Goal: Task Accomplishment & Management: Use online tool/utility

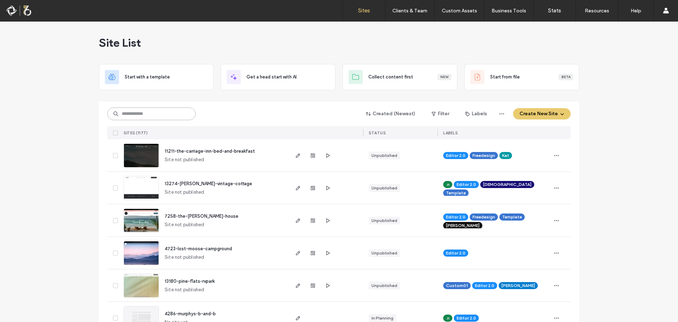
click at [128, 113] on input at bounding box center [151, 113] width 88 height 13
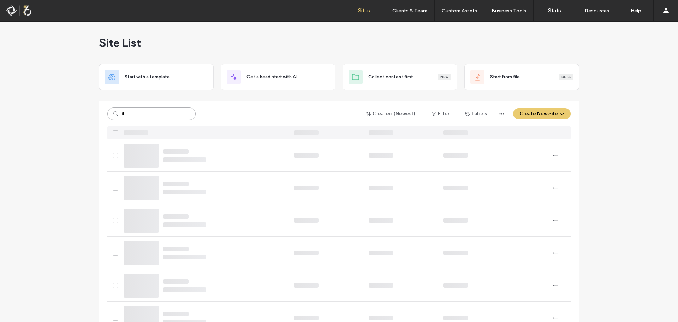
type input "*"
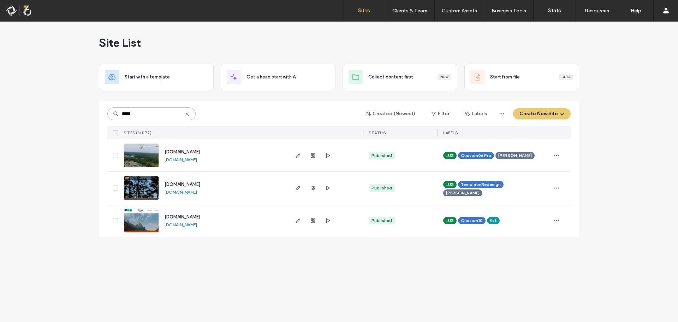
type input "*****"
click at [200, 216] on span "www.tylerinnatzion.com" at bounding box center [182, 216] width 36 height 5
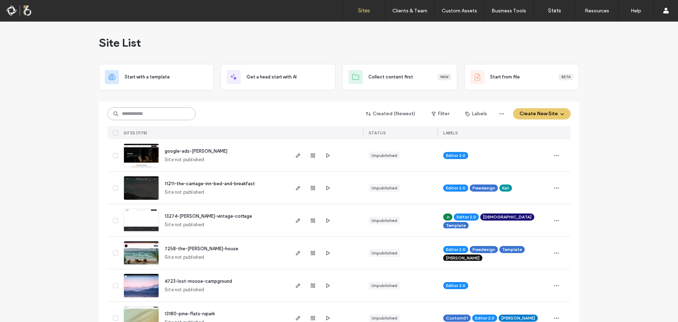
click at [140, 111] on input at bounding box center [151, 113] width 88 height 13
type input "**********"
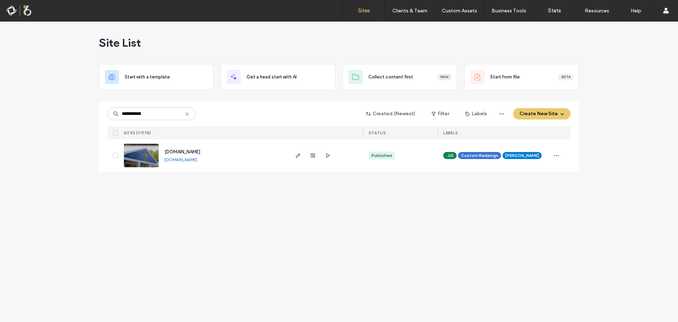
click at [200, 152] on span "www.starlightlodgenorthconway.com" at bounding box center [182, 151] width 36 height 5
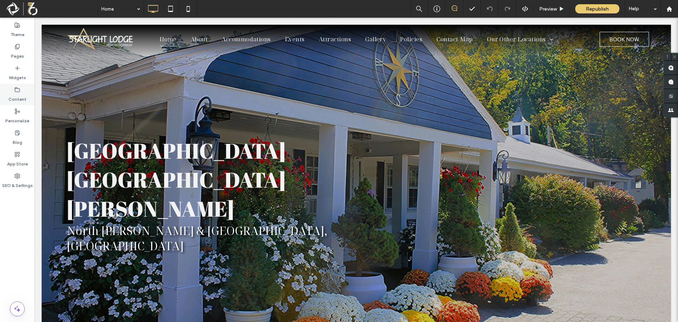
click at [26, 96] on div "Content" at bounding box center [17, 95] width 35 height 22
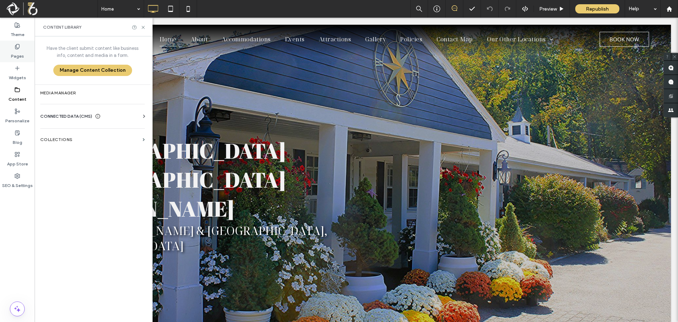
click at [13, 51] on label "Pages" at bounding box center [17, 54] width 13 height 10
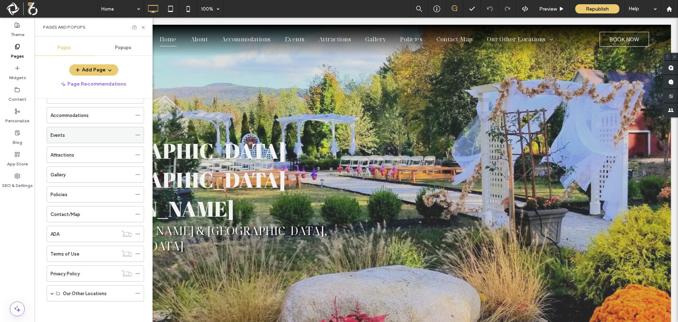
scroll to position [44, 0]
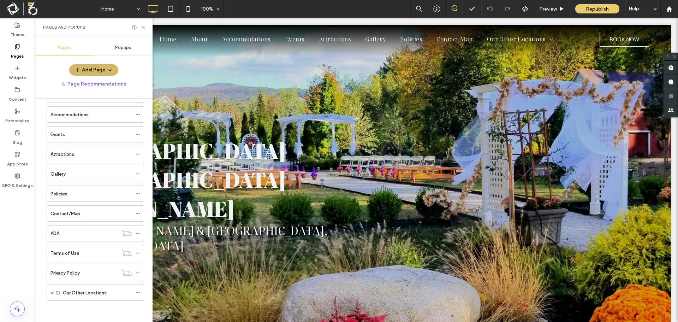
click at [107, 69] on icon "button" at bounding box center [110, 70] width 6 height 6
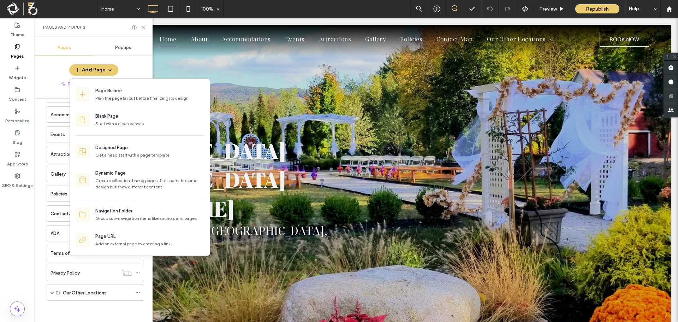
click at [121, 70] on div "Add Page" at bounding box center [94, 69] width 118 height 11
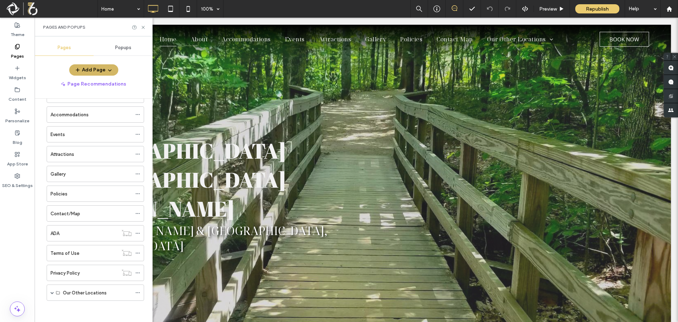
click at [86, 68] on button "Add Page" at bounding box center [93, 69] width 49 height 11
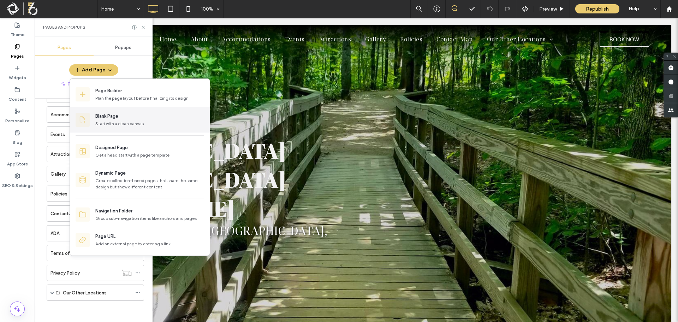
click at [138, 120] on div "Start with a clean canvas" at bounding box center [149, 123] width 109 height 6
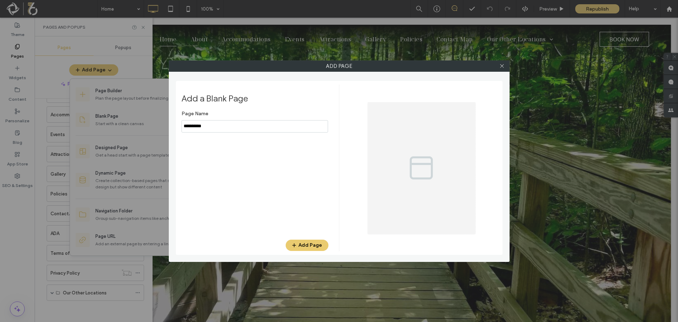
drag, startPoint x: 235, startPoint y: 125, endPoint x: 103, endPoint y: 124, distance: 131.7
click at [103, 124] on div "Add Page Add a Blank Page Page Name Add Page" at bounding box center [339, 161] width 678 height 322
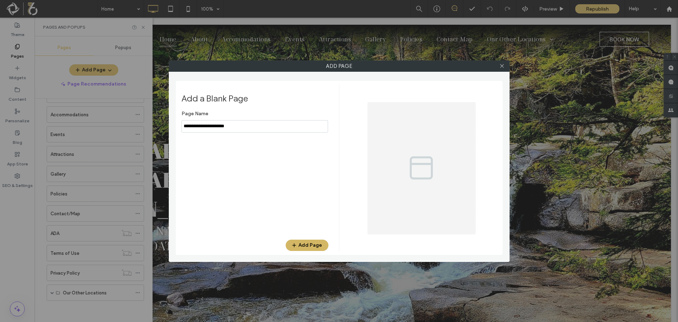
type input "**********"
click at [301, 244] on button "Add Page" at bounding box center [307, 244] width 43 height 11
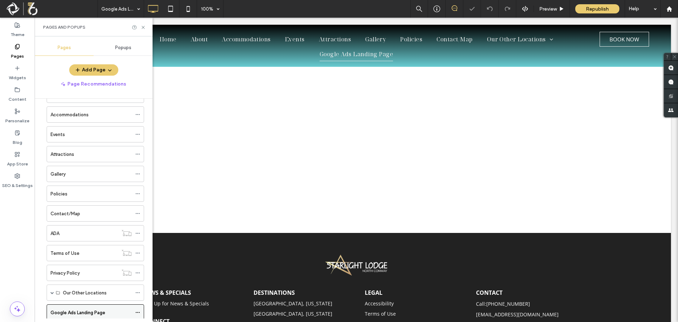
click at [136, 310] on icon at bounding box center [137, 312] width 5 height 5
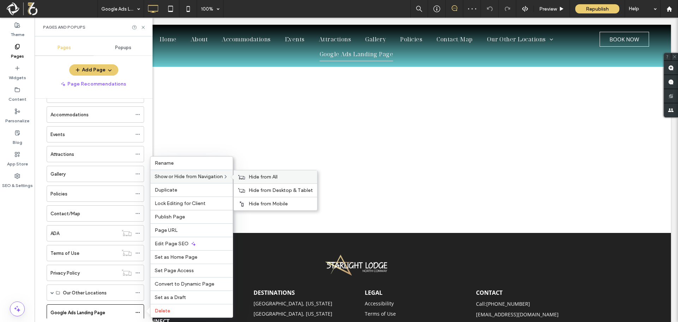
click at [248, 175] on div "Hide from All" at bounding box center [275, 176] width 83 height 13
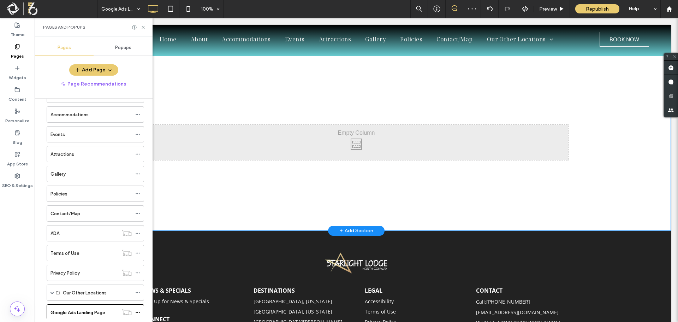
scroll to position [67, 0]
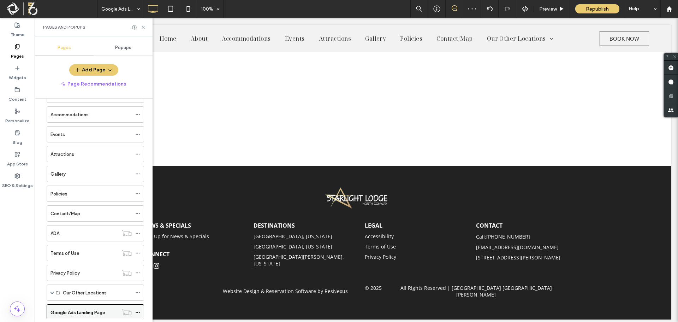
click at [79, 315] on label "Google Ads Landing Page" at bounding box center [77, 312] width 55 height 12
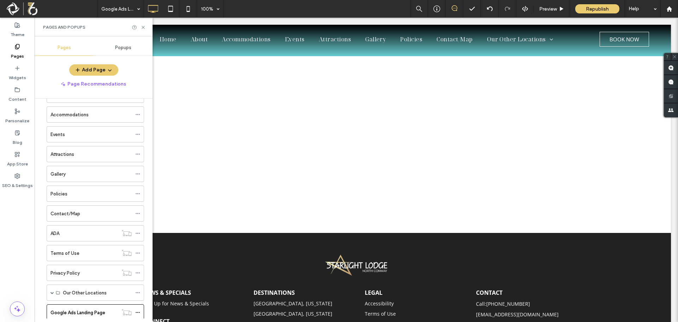
scroll to position [0, 0]
click at [143, 26] on icon at bounding box center [142, 27] width 5 height 5
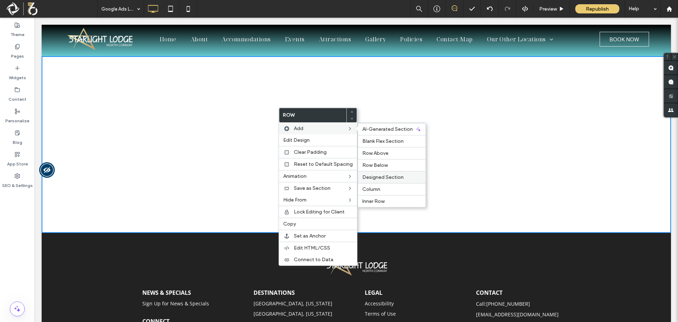
click at [378, 179] on span "Designed Section" at bounding box center [382, 177] width 41 height 6
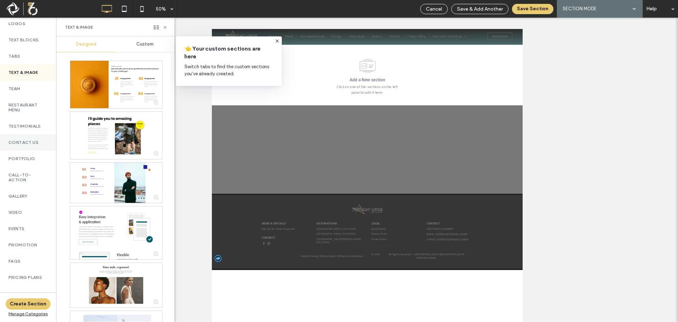
scroll to position [131, 0]
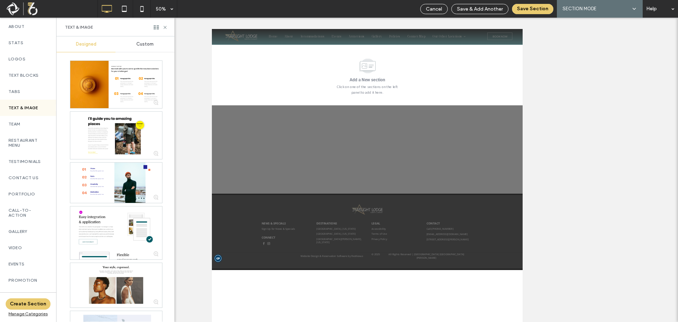
click at [151, 44] on span "Custom" at bounding box center [144, 44] width 17 height 6
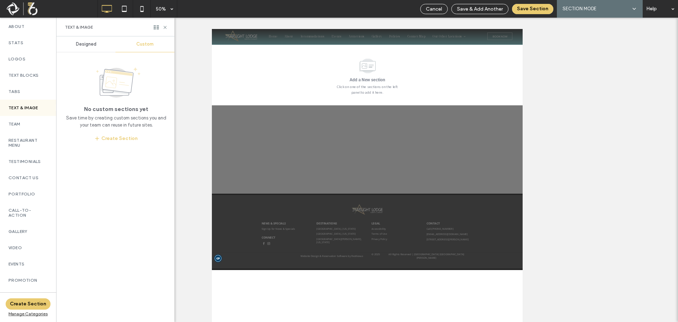
click at [94, 47] on span "Designed" at bounding box center [86, 44] width 20 height 6
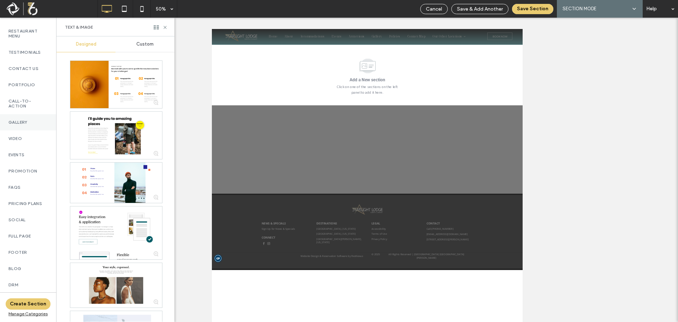
scroll to position [272, 0]
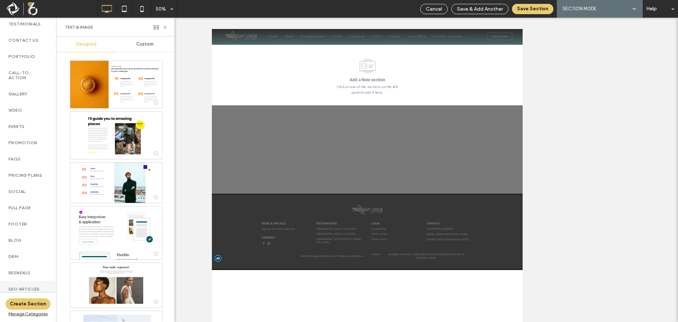
click at [28, 286] on label "SEO Articles" at bounding box center [27, 288] width 39 height 5
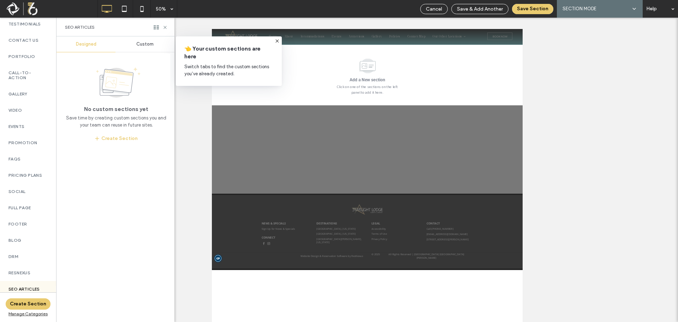
click at [151, 46] on span "Custom" at bounding box center [144, 44] width 17 height 6
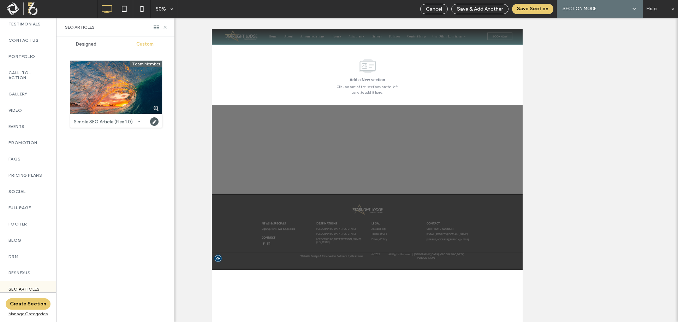
click at [92, 41] on div "Designed" at bounding box center [85, 44] width 59 height 16
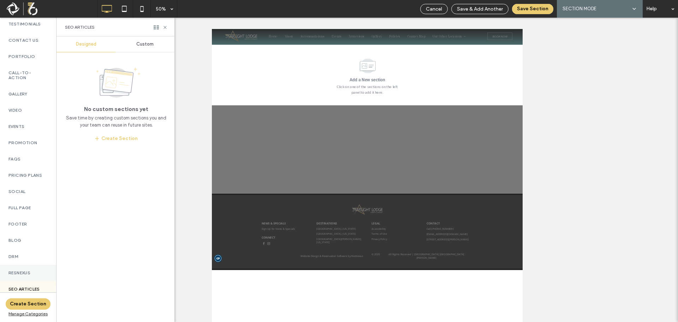
click at [18, 272] on div "ResNexus" at bounding box center [28, 272] width 56 height 16
click at [21, 254] on label "DRM" at bounding box center [27, 256] width 39 height 5
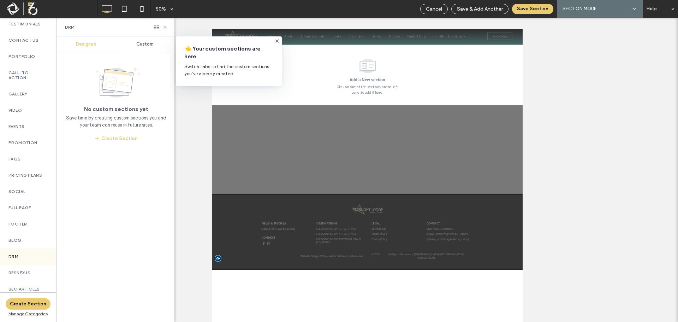
click at [149, 41] on div "Custom" at bounding box center [144, 44] width 59 height 16
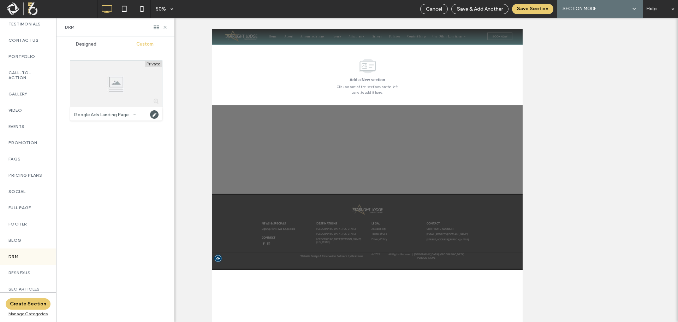
click at [134, 114] on use at bounding box center [134, 114] width 2 height 1
click at [32, 270] on label "ResNexus" at bounding box center [27, 272] width 39 height 5
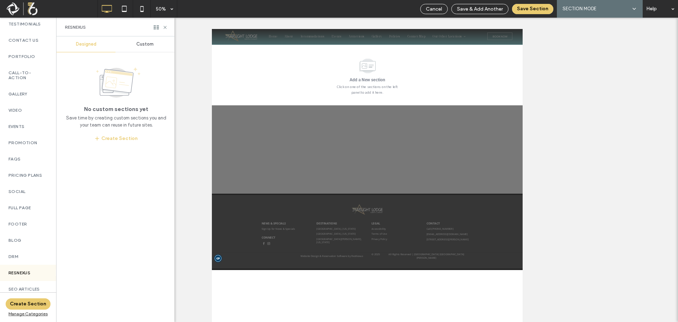
click at [148, 42] on span "Custom" at bounding box center [144, 44] width 17 height 6
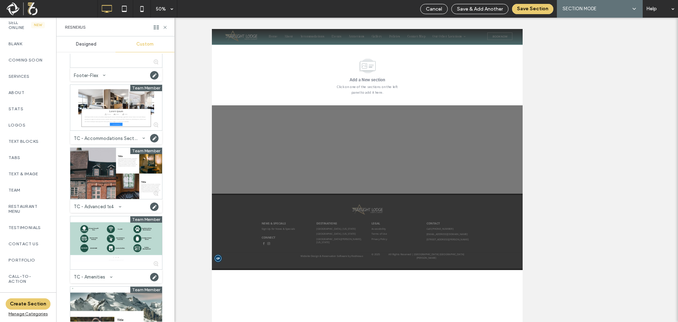
scroll to position [0, 0]
click at [86, 45] on span "Designed" at bounding box center [86, 44] width 20 height 6
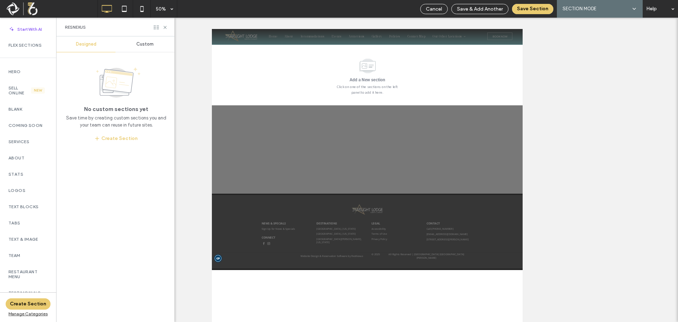
click at [155, 26] on icon at bounding box center [156, 27] width 5 height 5
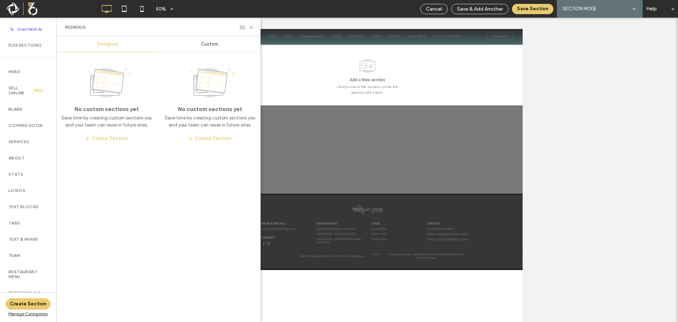
click at [240, 27] on use at bounding box center [242, 27] width 5 height 4
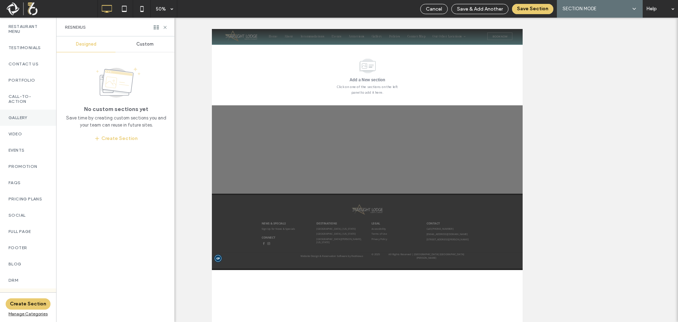
scroll to position [272, 0]
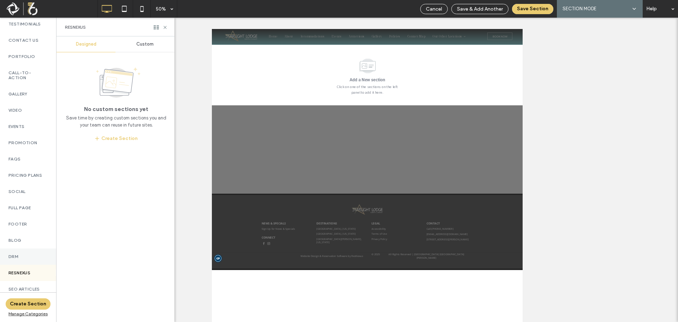
click at [29, 258] on div "DRM" at bounding box center [28, 256] width 56 height 16
click at [145, 44] on span "Custom" at bounding box center [144, 44] width 17 height 6
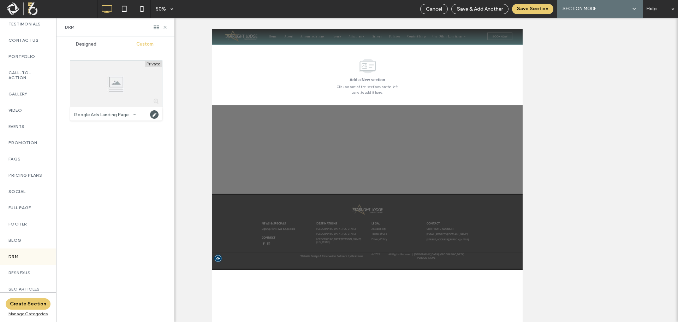
click at [89, 41] on div "Designed" at bounding box center [85, 44] width 59 height 16
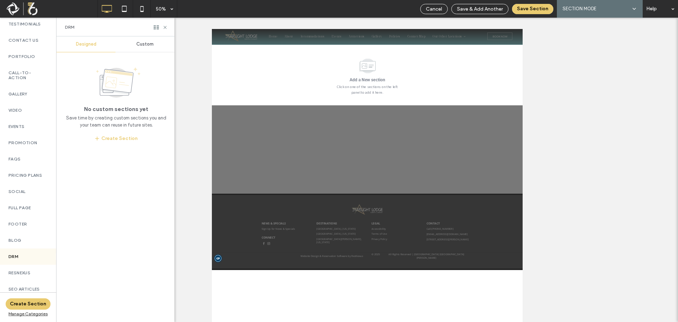
click at [146, 42] on span "Custom" at bounding box center [144, 44] width 17 height 6
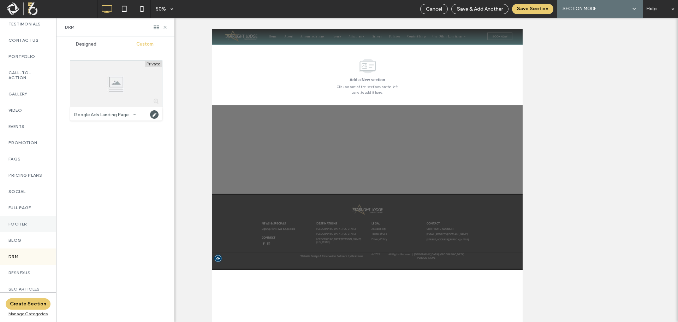
click at [24, 226] on div "Footer" at bounding box center [28, 224] width 56 height 16
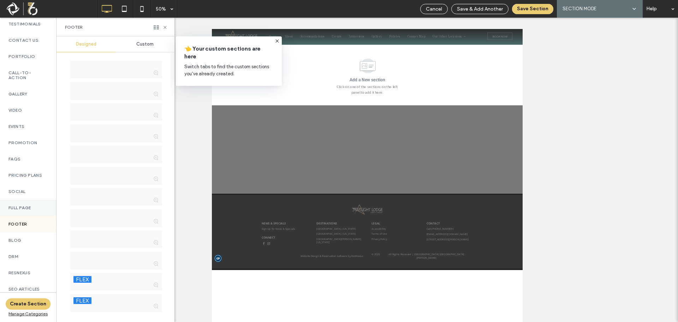
click at [28, 205] on label "Full Page" at bounding box center [27, 207] width 39 height 5
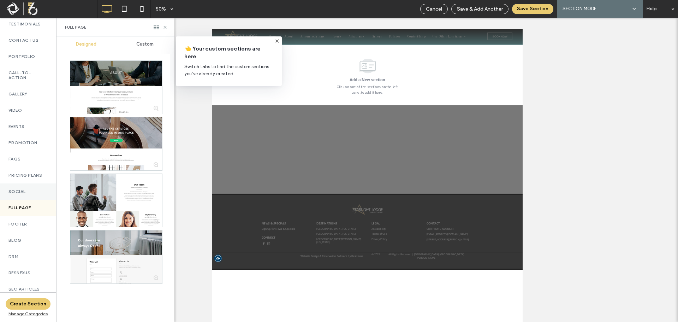
click at [31, 184] on div "Social" at bounding box center [28, 191] width 56 height 16
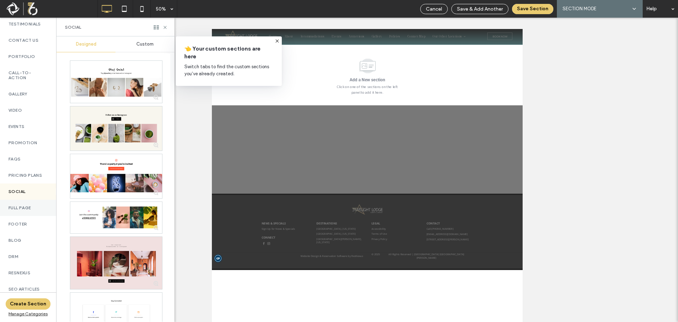
click at [33, 200] on div "Full Page" at bounding box center [28, 207] width 56 height 16
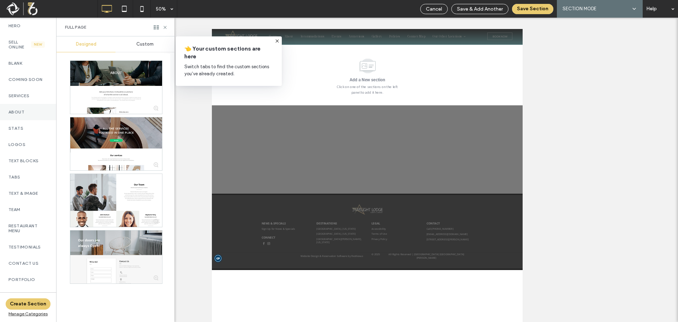
scroll to position [0, 0]
click at [28, 122] on div "Coming Soon" at bounding box center [28, 125] width 56 height 16
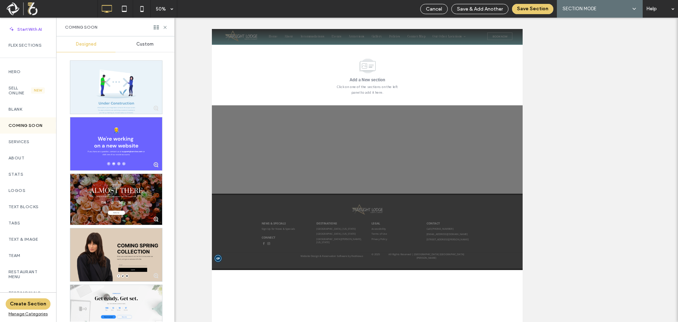
click at [11, 11] on span at bounding box center [51, 9] width 92 height 14
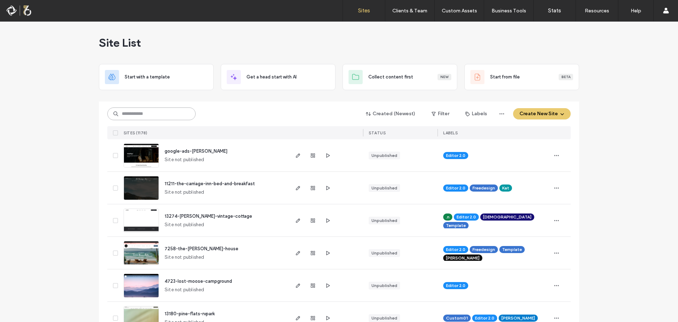
click at [147, 110] on input at bounding box center [151, 113] width 88 height 13
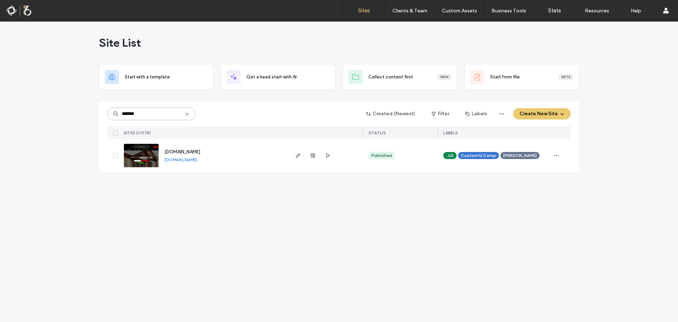
type input "*******"
click at [182, 150] on span "www.villadcitta.com" at bounding box center [182, 151] width 36 height 5
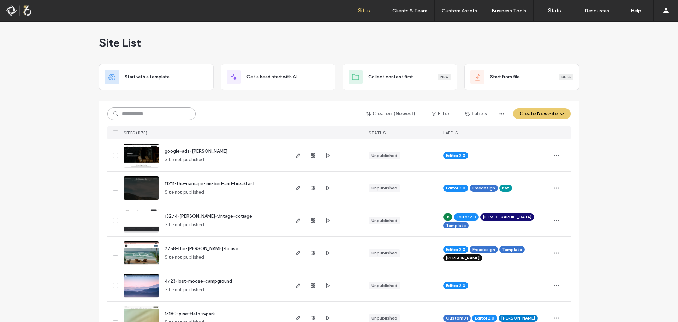
click at [136, 114] on input at bounding box center [151, 113] width 88 height 13
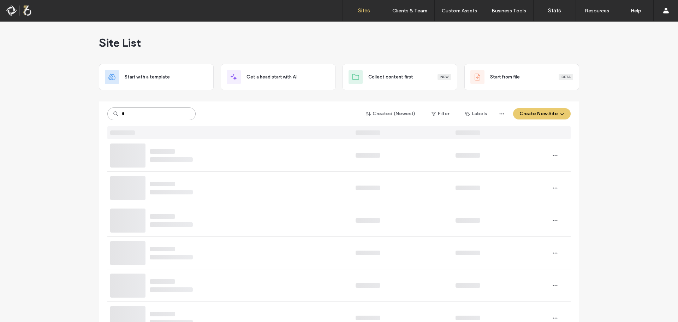
type input "*"
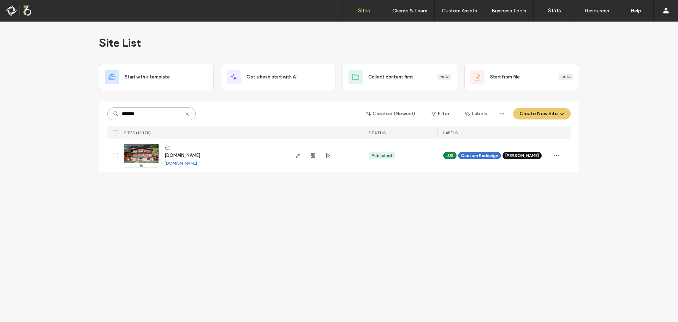
type input "*******"
click at [200, 155] on span "www.alpinelodgeredriver.com" at bounding box center [182, 154] width 36 height 5
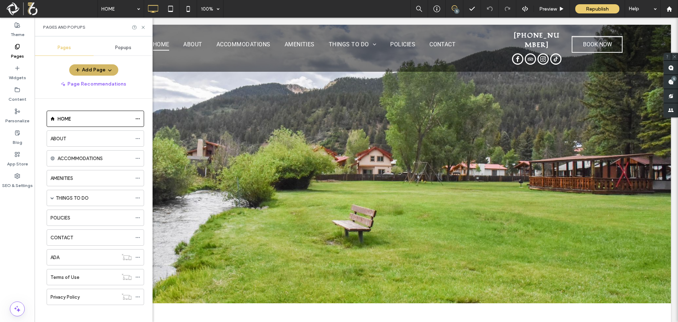
click at [100, 71] on button "Add Page" at bounding box center [93, 69] width 49 height 11
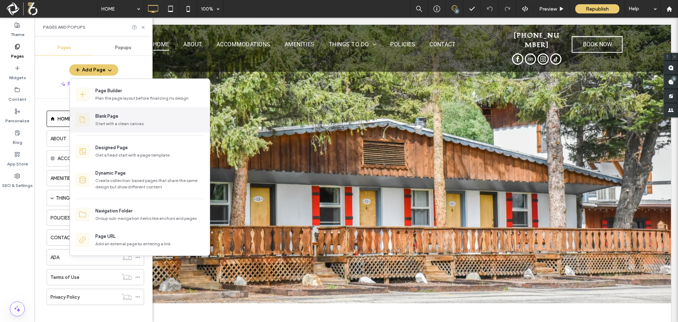
click at [125, 117] on div "Blank Page" at bounding box center [149, 116] width 109 height 7
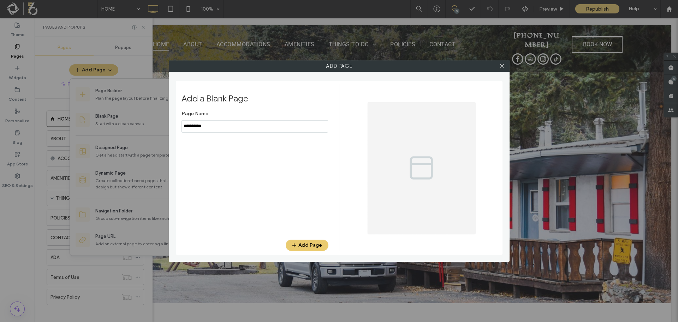
drag, startPoint x: 211, startPoint y: 127, endPoint x: 166, endPoint y: 127, distance: 45.9
click at [166, 127] on div "Add Page Add a Blank Page Page Name Add Page" at bounding box center [339, 161] width 678 height 322
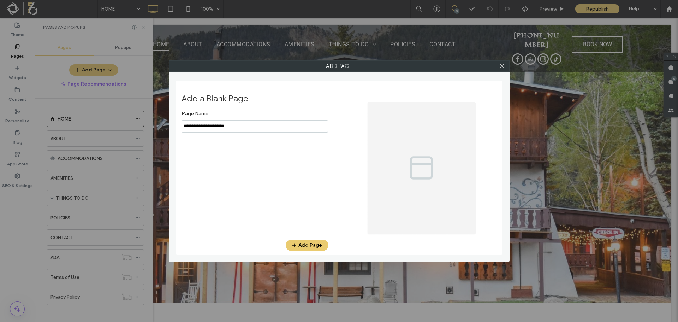
click at [182, 126] on input "notEmpty" at bounding box center [254, 126] width 146 height 12
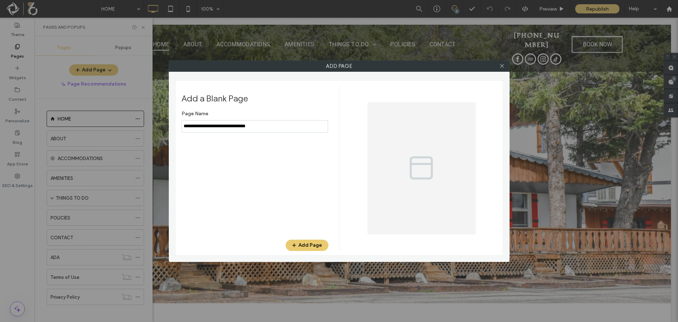
drag, startPoint x: 216, startPoint y: 126, endPoint x: 134, endPoint y: 122, distance: 81.3
click at [134, 122] on div "Add Page Add a Blank Page Page Name Add Page" at bounding box center [339, 161] width 678 height 322
type input "**********"
click at [311, 243] on button "Add Page" at bounding box center [307, 244] width 43 height 11
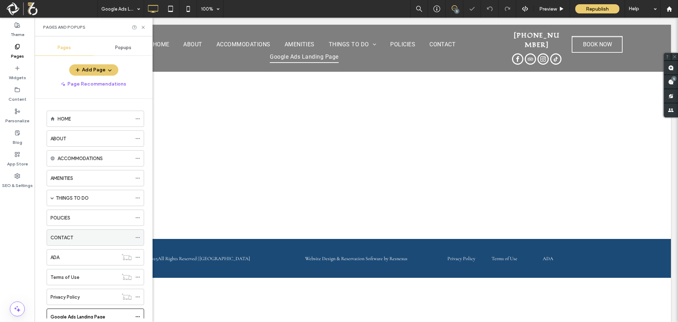
scroll to position [24, 0]
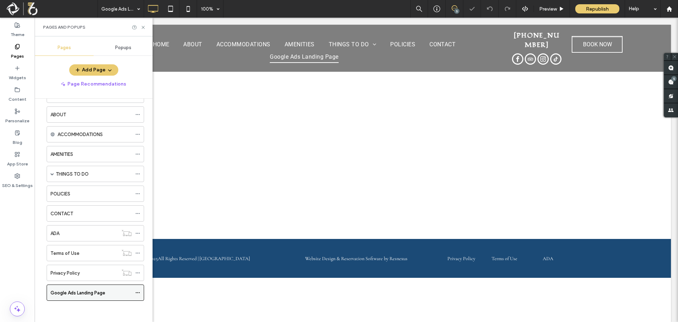
click at [136, 293] on icon at bounding box center [137, 292] width 5 height 5
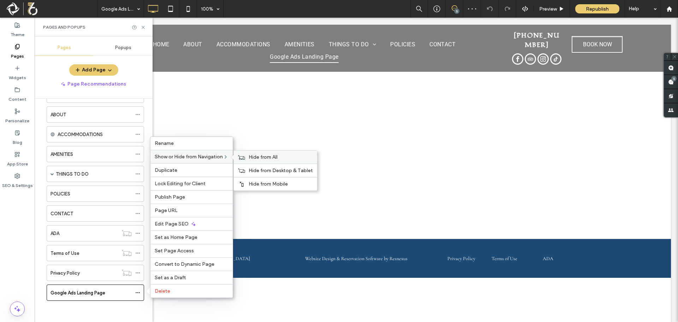
click at [245, 160] on div "Hide from All" at bounding box center [275, 156] width 83 height 13
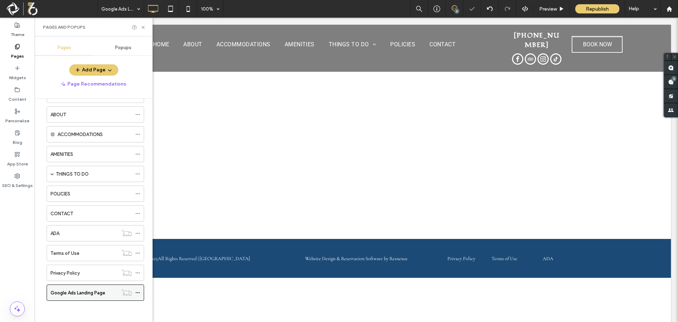
click at [86, 296] on div "Google Ads Landing Page" at bounding box center [83, 292] width 67 height 16
click at [143, 26] on icon at bounding box center [142, 27] width 5 height 5
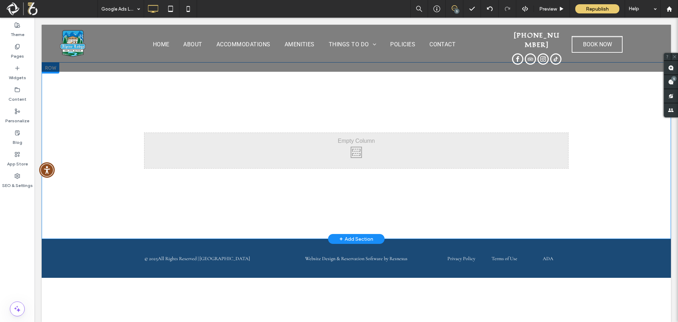
click at [182, 104] on div "Click To Paste Row + Add Section" at bounding box center [356, 150] width 629 height 176
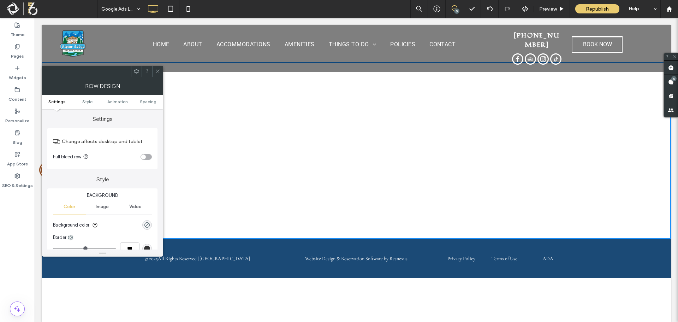
click at [156, 72] on icon at bounding box center [157, 70] width 5 height 5
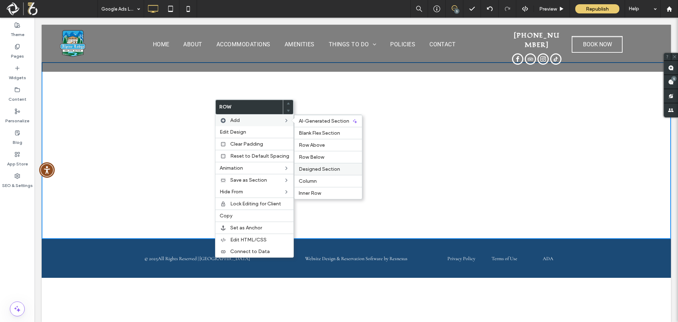
click at [326, 168] on span "Designed Section" at bounding box center [319, 169] width 41 height 6
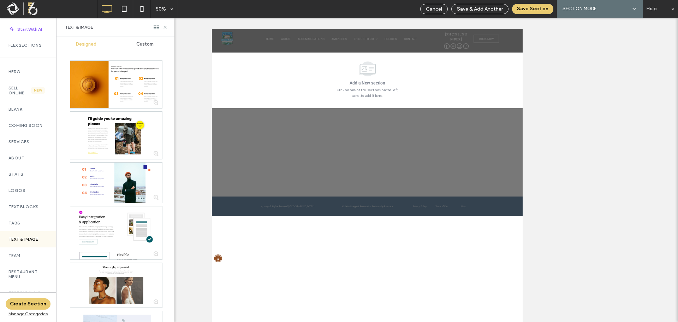
click at [133, 42] on div "Custom" at bounding box center [144, 44] width 59 height 16
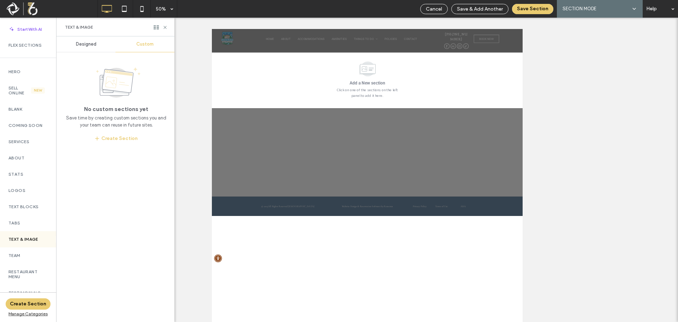
click at [95, 48] on div "Designed" at bounding box center [85, 44] width 59 height 16
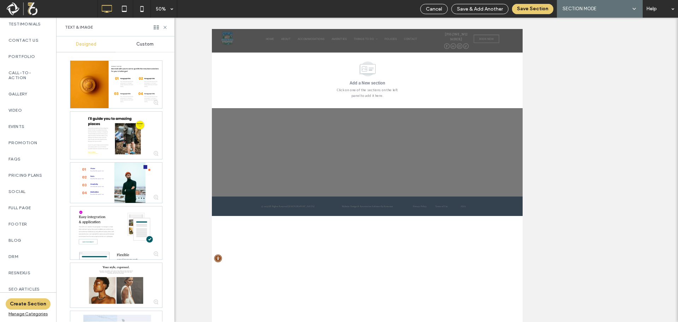
scroll to position [272, 0]
click at [29, 286] on label "SEO Articles" at bounding box center [27, 288] width 39 height 5
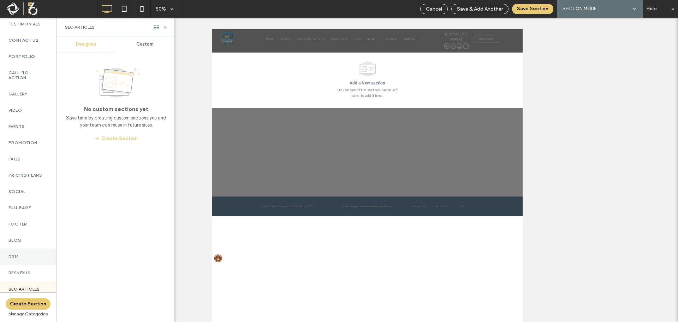
click at [25, 250] on div "DRM" at bounding box center [28, 256] width 56 height 16
click at [139, 50] on div "Custom" at bounding box center [144, 44] width 59 height 16
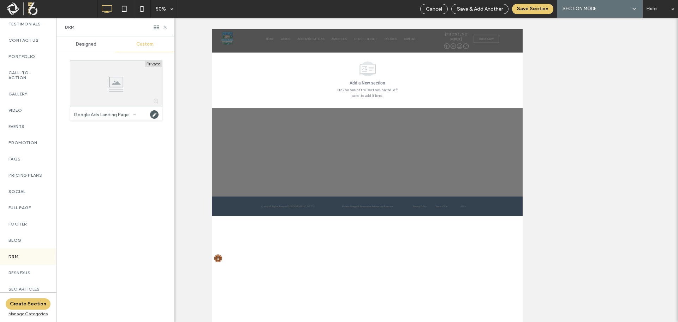
click at [134, 114] on icon at bounding box center [134, 114] width 3 height 3
click at [135, 113] on span at bounding box center [134, 114] width 3 height 8
click at [101, 42] on div "Designed" at bounding box center [85, 44] width 59 height 16
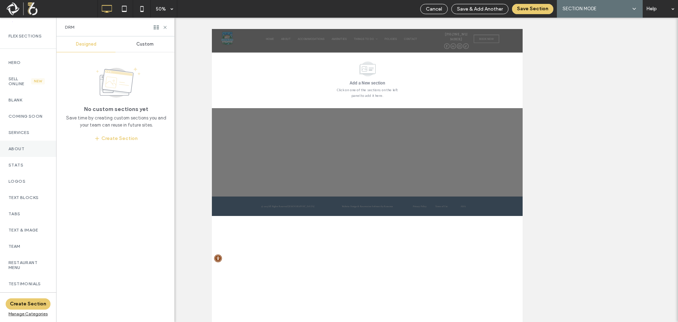
scroll to position [0, 0]
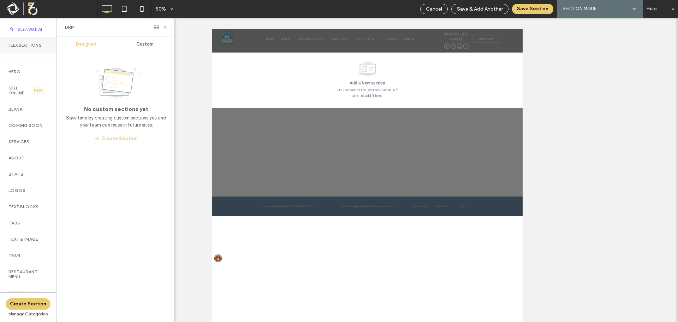
click at [30, 47] on label "Flex Sections" at bounding box center [27, 45] width 39 height 5
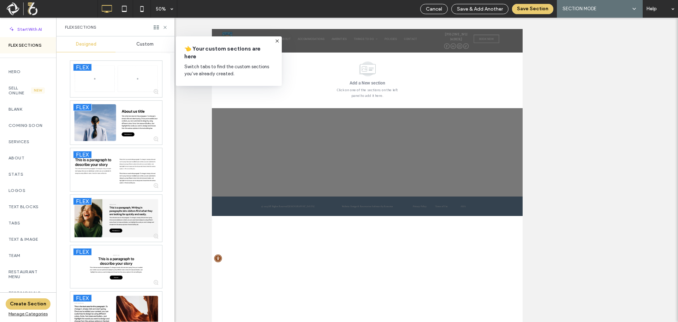
click at [276, 43] on icon at bounding box center [277, 41] width 6 height 6
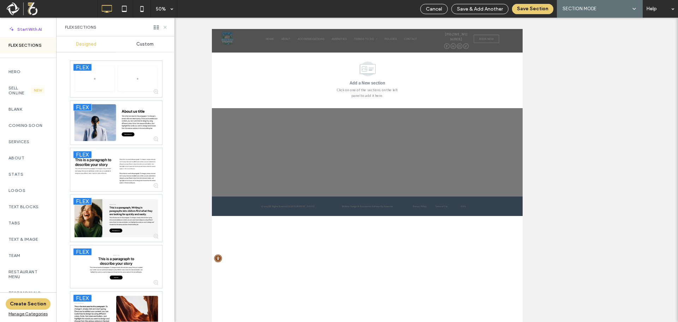
click at [165, 26] on icon at bounding box center [164, 27] width 5 height 5
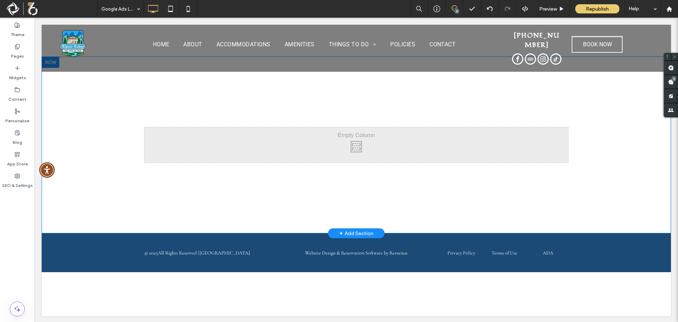
scroll to position [7, 0]
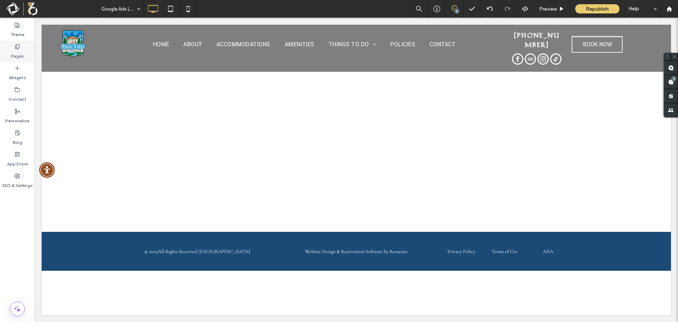
click at [19, 47] on use at bounding box center [17, 46] width 4 height 5
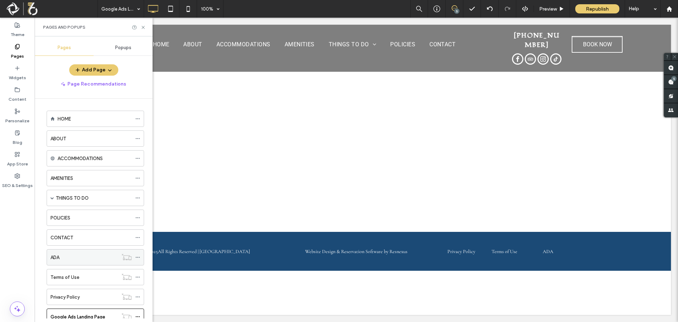
scroll to position [24, 0]
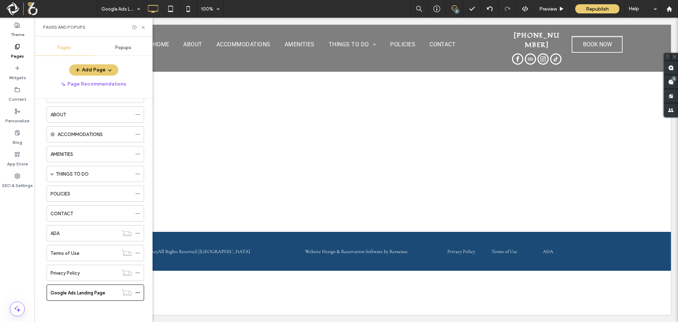
click at [209, 290] on div "Click To Paste Click To Paste HOME ABOUT ACCOMMODATIONS AMENITIES THINGS TO DO …" at bounding box center [356, 166] width 629 height 297
click at [92, 295] on label "Google Ads Landing Page" at bounding box center [77, 292] width 55 height 12
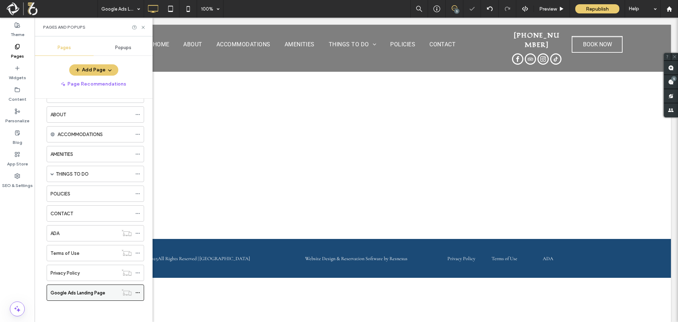
scroll to position [0, 0]
click at [137, 290] on icon at bounding box center [137, 292] width 5 height 5
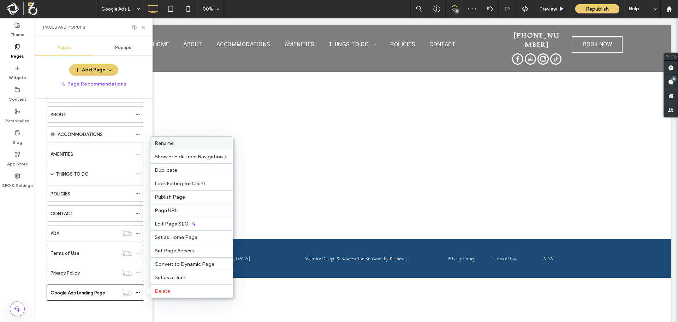
click at [191, 145] on label "Rename" at bounding box center [192, 143] width 74 height 6
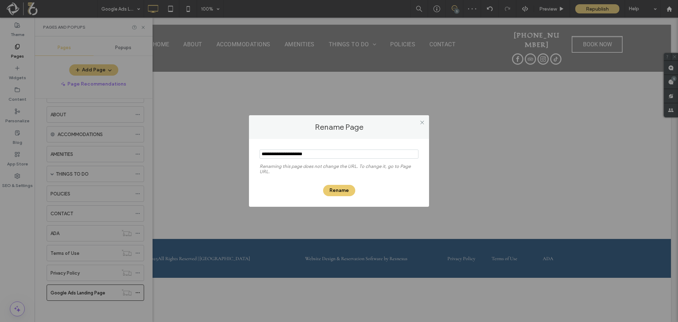
click at [263, 155] on input "notEmpty" at bounding box center [338, 153] width 159 height 9
type input "**********"
click at [337, 191] on button "Rename" at bounding box center [339, 190] width 32 height 11
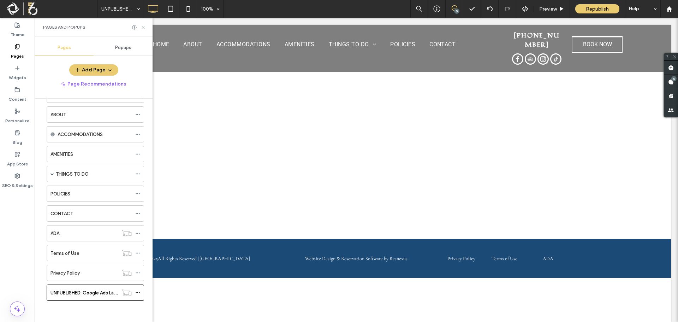
drag, startPoint x: 142, startPoint y: 27, endPoint x: 138, endPoint y: 4, distance: 23.9
click at [142, 27] on icon at bounding box center [142, 27] width 5 height 5
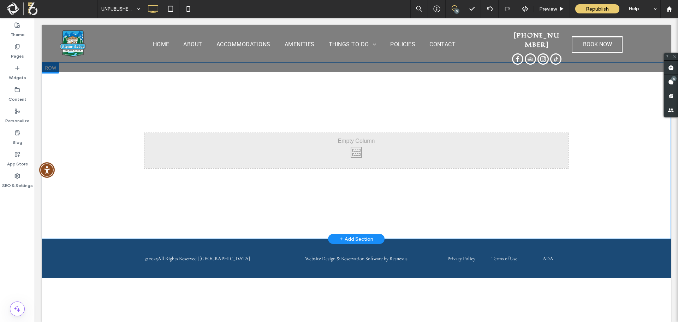
click at [239, 85] on div "Click To Paste Row + Add Section" at bounding box center [356, 150] width 629 height 176
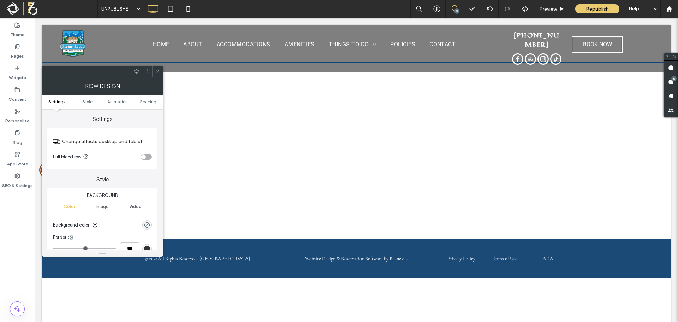
click at [234, 120] on div "Click To Paste Row + Add Section" at bounding box center [356, 150] width 629 height 176
click at [158, 73] on icon at bounding box center [157, 70] width 5 height 5
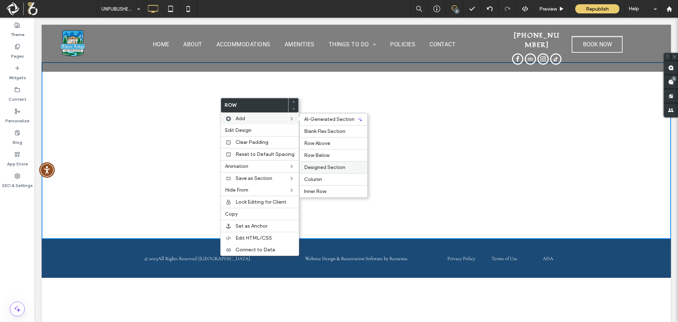
click at [331, 169] on span "Designed Section" at bounding box center [324, 167] width 41 height 6
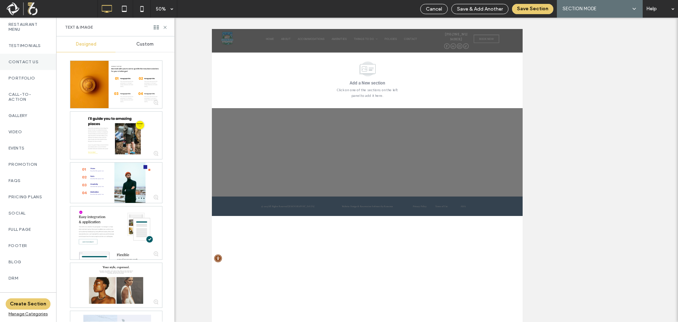
scroll to position [272, 0]
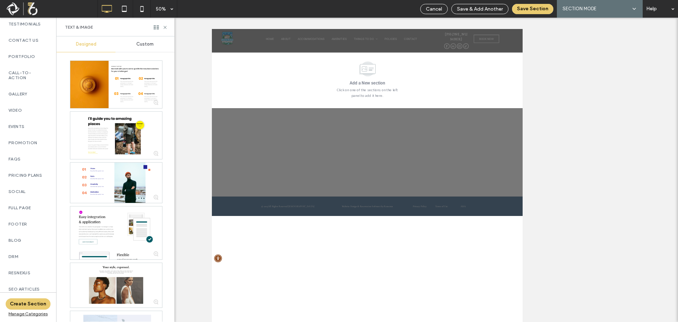
click at [577, 258] on div at bounding box center [366, 170] width 621 height 304
click at [598, 217] on div at bounding box center [366, 170] width 621 height 304
click at [163, 29] on icon at bounding box center [164, 27] width 5 height 5
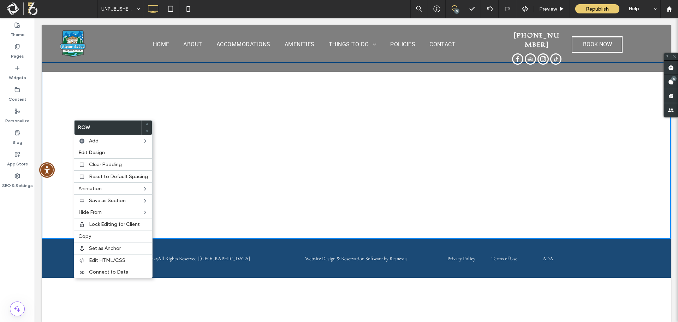
click at [11, 6] on span at bounding box center [51, 9] width 92 height 14
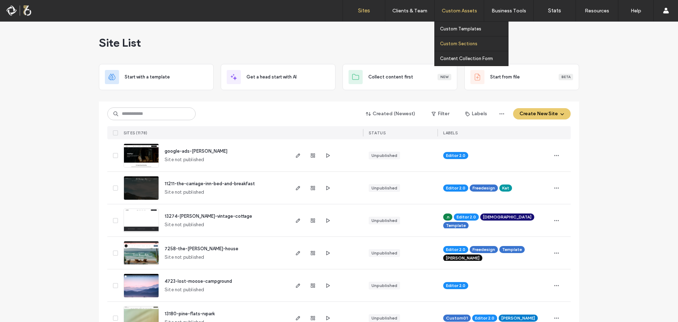
click at [461, 44] on label "Custom Sections" at bounding box center [458, 43] width 37 height 5
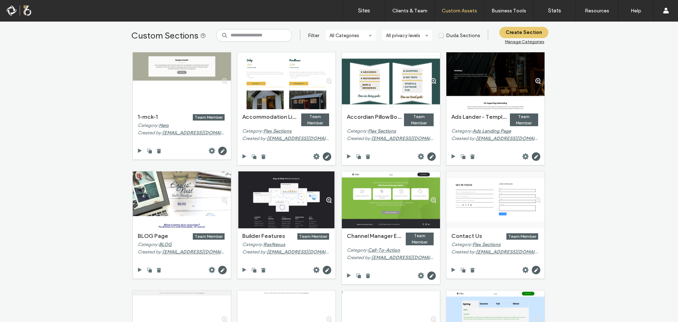
click at [10, 10] on div at bounding box center [45, 10] width 80 height 11
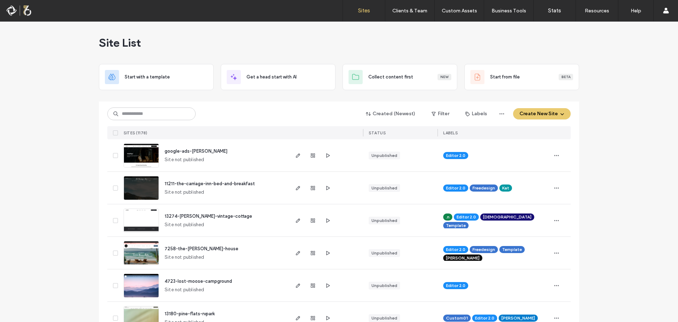
click at [132, 154] on img at bounding box center [141, 168] width 35 height 48
click at [144, 114] on input at bounding box center [151, 113] width 88 height 13
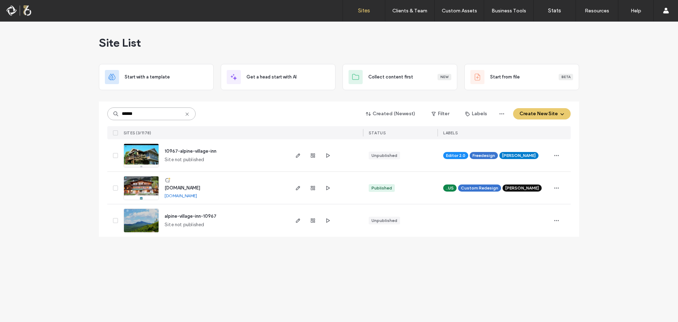
type input "******"
click at [200, 187] on span "www.alpinelodgeredriver.com" at bounding box center [182, 187] width 36 height 5
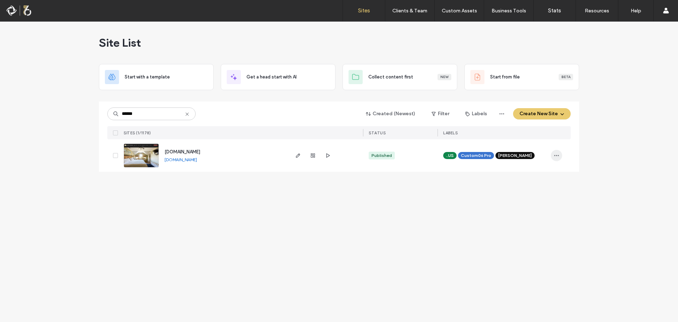
click at [556, 154] on icon "button" at bounding box center [556, 155] width 6 height 6
click at [603, 176] on div "Site List Start with a template Get a head start with AI Collect content first …" at bounding box center [339, 172] width 678 height 300
drag, startPoint x: 140, startPoint y: 113, endPoint x: 109, endPoint y: 115, distance: 30.5
click at [109, 115] on input "******" at bounding box center [151, 113] width 88 height 13
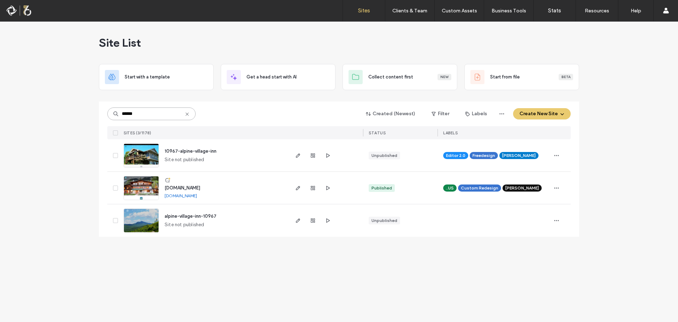
type input "******"
click at [200, 187] on span "www.alpinelodgeredriver.com" at bounding box center [182, 187] width 36 height 5
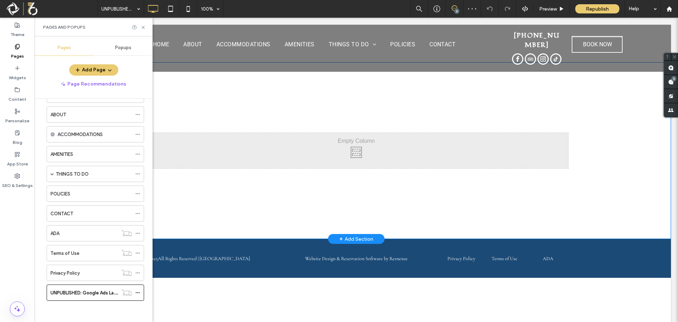
click at [295, 103] on div "Click To Paste Row + Add Section" at bounding box center [356, 150] width 629 height 176
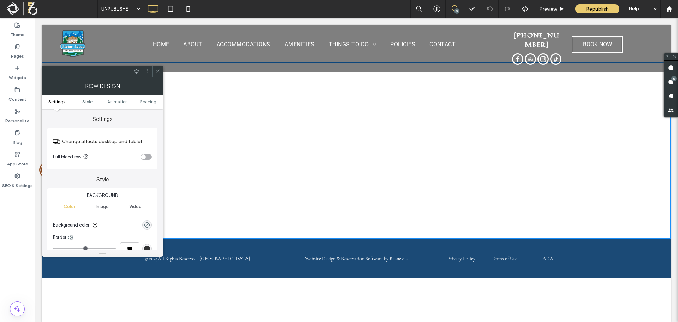
click at [159, 70] on icon at bounding box center [157, 70] width 5 height 5
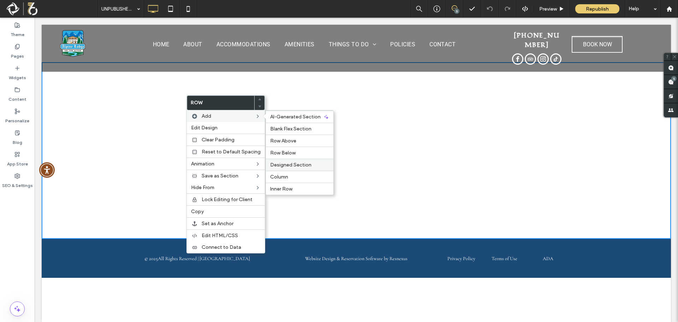
click at [295, 166] on span "Designed Section" at bounding box center [290, 165] width 41 height 6
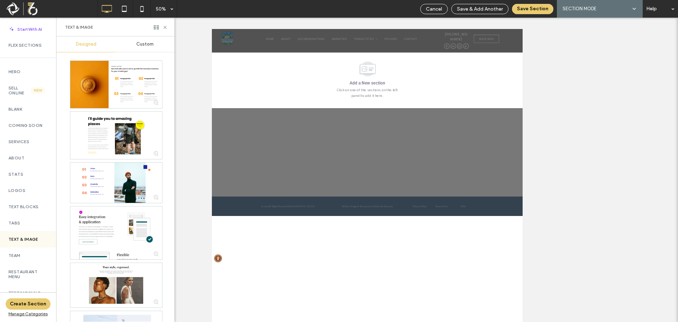
click at [148, 40] on div "Custom" at bounding box center [144, 44] width 59 height 16
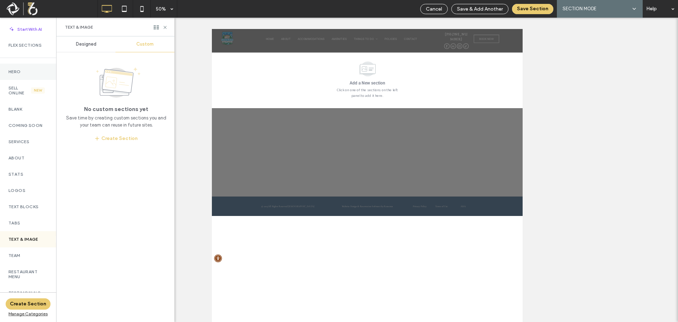
click at [25, 71] on label "Hero" at bounding box center [27, 71] width 39 height 5
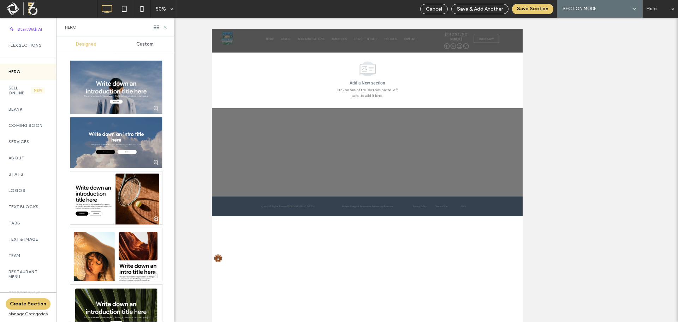
click at [149, 42] on span "Custom" at bounding box center [144, 44] width 17 height 6
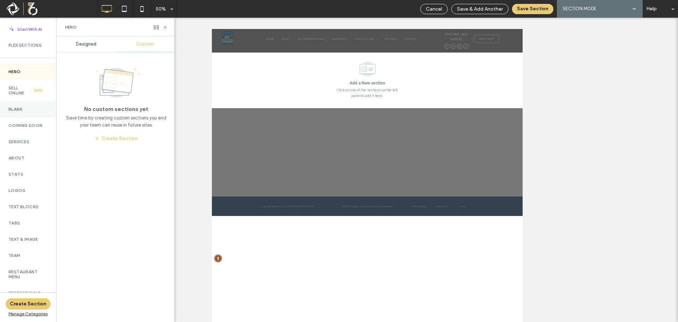
click at [12, 111] on label "Blank" at bounding box center [27, 109] width 39 height 5
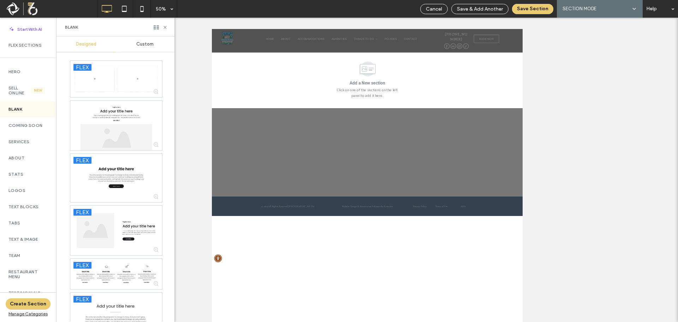
click at [144, 49] on div "Custom" at bounding box center [144, 44] width 59 height 16
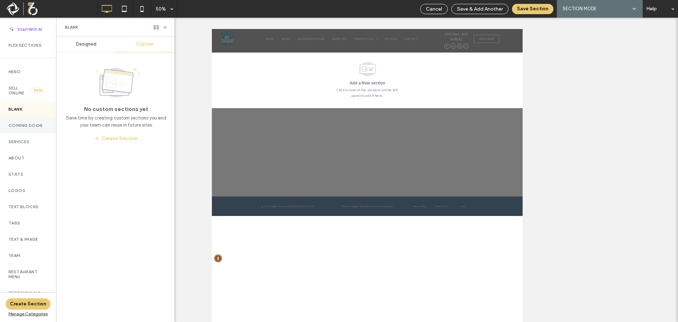
click at [24, 126] on label "Coming Soon" at bounding box center [27, 125] width 39 height 5
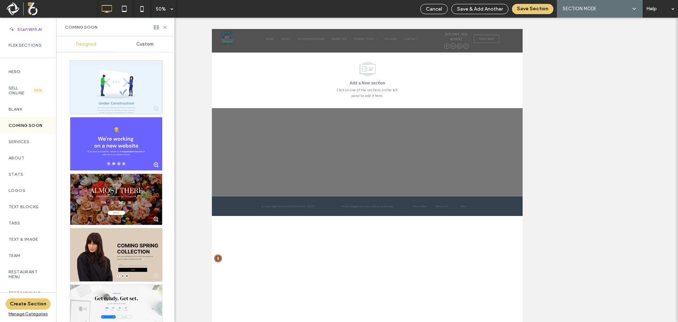
click at [144, 44] on span "Custom" at bounding box center [144, 44] width 17 height 6
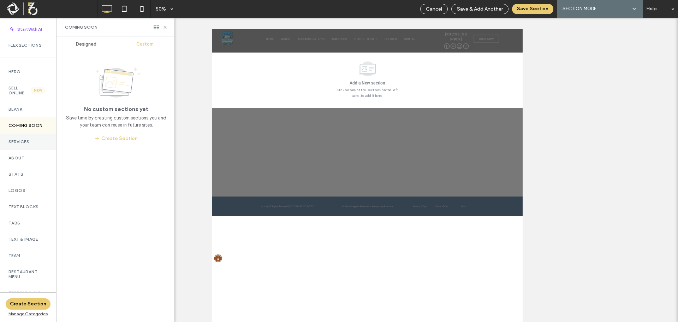
click at [32, 138] on div "Services" at bounding box center [28, 141] width 56 height 16
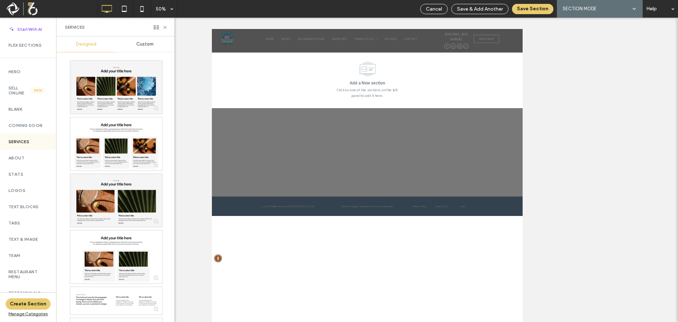
click at [144, 42] on span "Custom" at bounding box center [144, 44] width 17 height 6
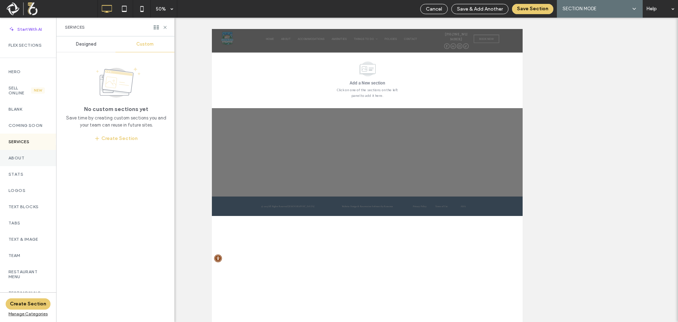
click at [32, 160] on div "About" at bounding box center [28, 158] width 56 height 16
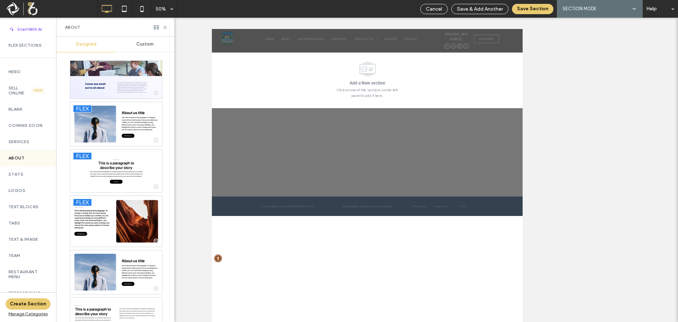
click at [142, 44] on span "Custom" at bounding box center [144, 44] width 17 height 6
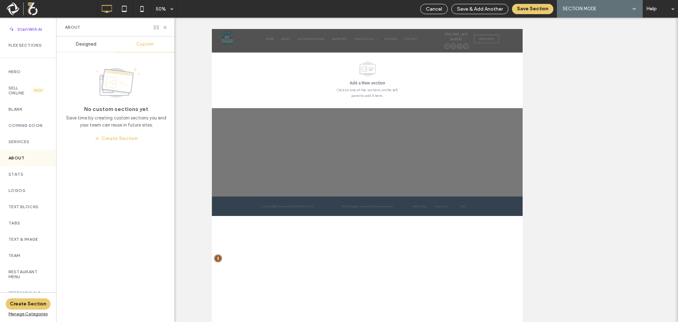
click at [155, 29] on icon at bounding box center [156, 27] width 5 height 5
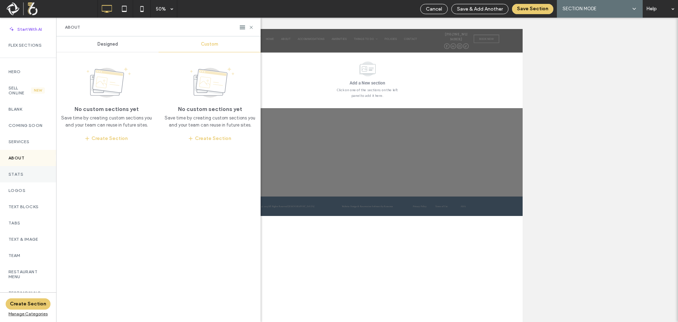
click at [26, 178] on div "Stats" at bounding box center [28, 174] width 56 height 16
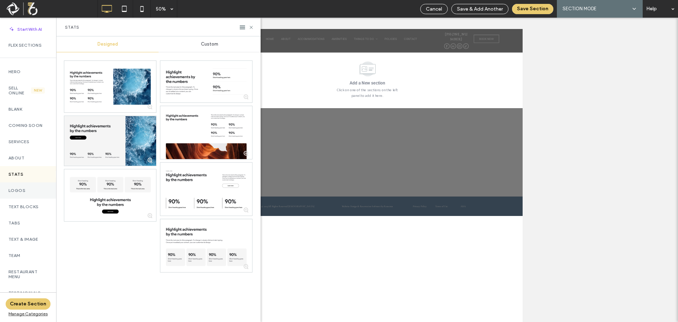
click at [16, 192] on label "Logos" at bounding box center [27, 190] width 39 height 5
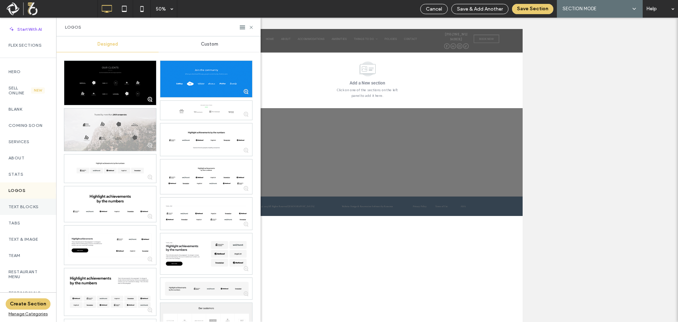
click at [22, 212] on div "Text Blocks" at bounding box center [28, 206] width 56 height 16
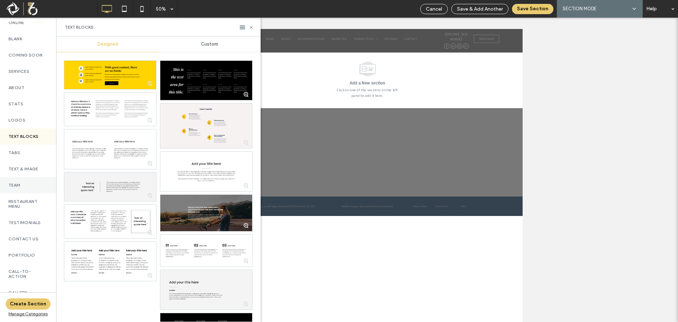
scroll to position [71, 0]
click at [20, 157] on div "Tabs" at bounding box center [28, 152] width 56 height 16
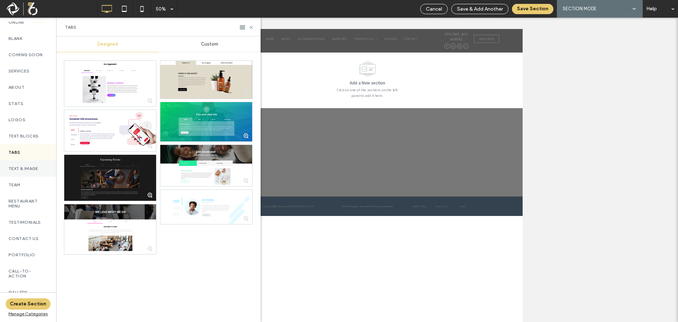
click at [23, 173] on div "Text & Image" at bounding box center [28, 168] width 56 height 16
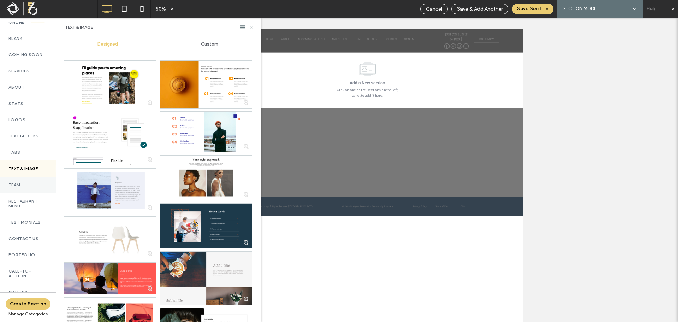
click at [26, 190] on div "Team" at bounding box center [28, 184] width 56 height 16
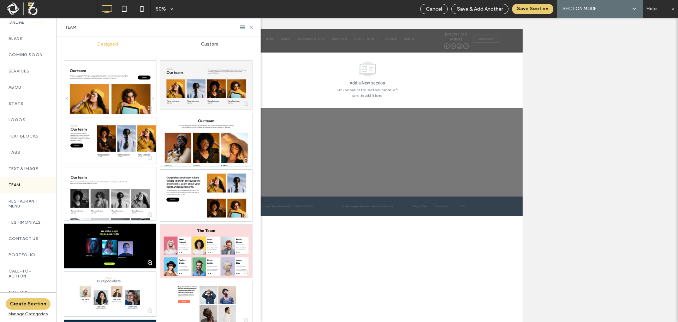
click at [211, 40] on div "Custom" at bounding box center [209, 44] width 102 height 16
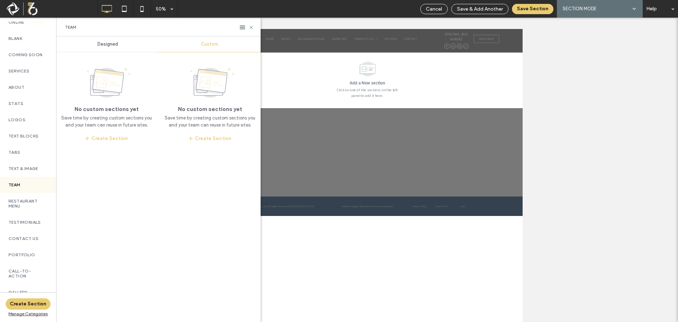
click at [121, 45] on div "Designed" at bounding box center [107, 44] width 102 height 16
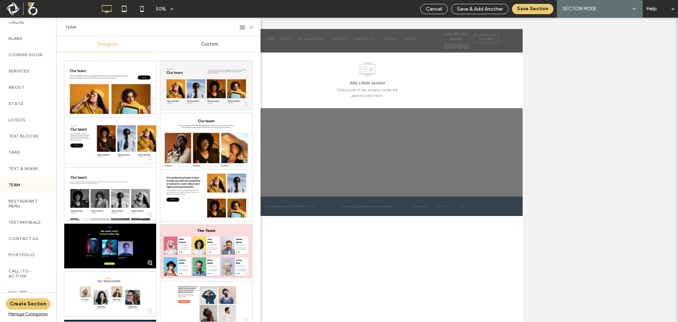
click at [212, 42] on span "Custom" at bounding box center [209, 44] width 17 height 6
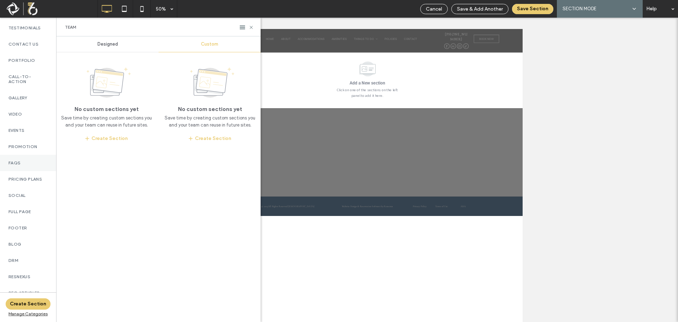
scroll to position [272, 0]
click at [10, 11] on span at bounding box center [51, 9] width 92 height 14
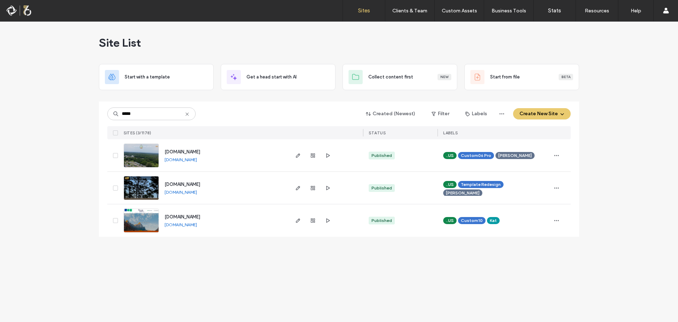
drag, startPoint x: 142, startPoint y: 114, endPoint x: 102, endPoint y: 114, distance: 39.5
click at [102, 114] on div "***** Created (Newest) Filter Labels Create New Site SITES (3/1178) STATUS LABE…" at bounding box center [339, 168] width 480 height 135
type input "*"
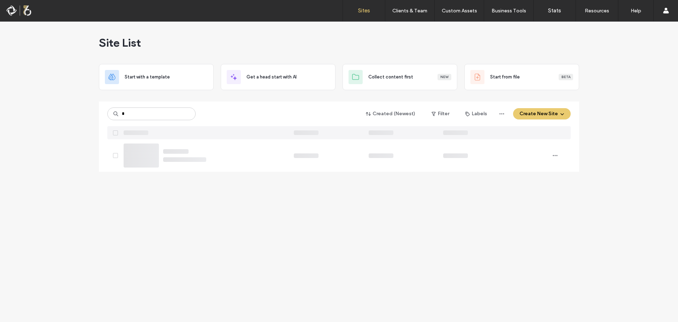
type input "*"
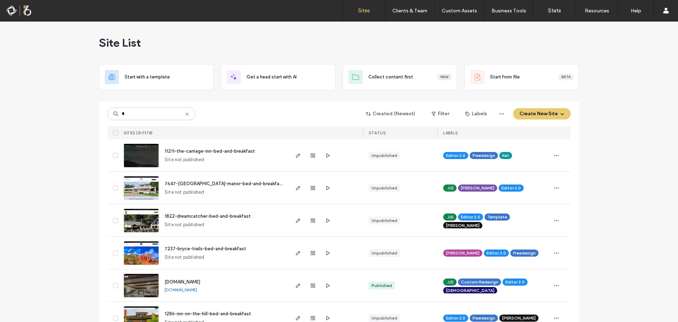
type input "*"
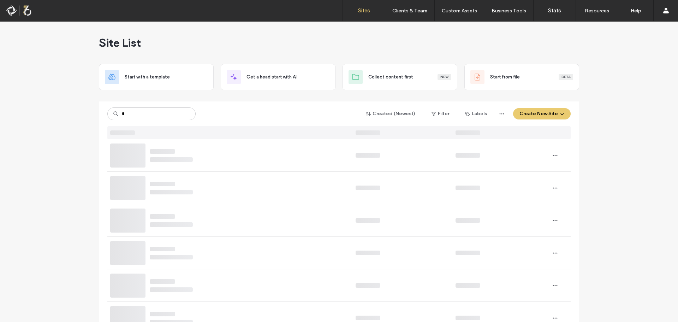
type input "*"
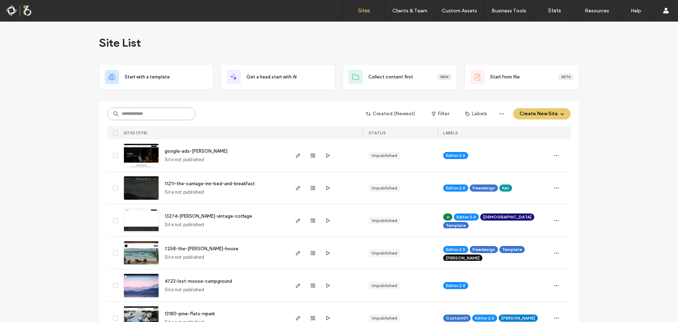
click at [130, 115] on input at bounding box center [151, 113] width 88 height 13
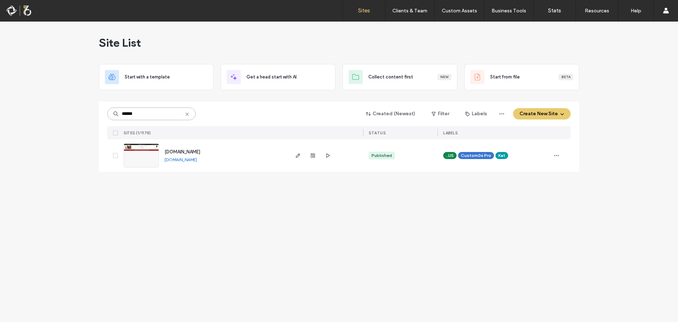
drag, startPoint x: 158, startPoint y: 116, endPoint x: 108, endPoint y: 113, distance: 50.6
click at [108, 113] on input "******" at bounding box center [151, 113] width 88 height 13
drag, startPoint x: 153, startPoint y: 114, endPoint x: 108, endPoint y: 115, distance: 44.8
click at [108, 115] on input "******" at bounding box center [151, 113] width 88 height 13
drag, startPoint x: 158, startPoint y: 114, endPoint x: 118, endPoint y: 114, distance: 40.2
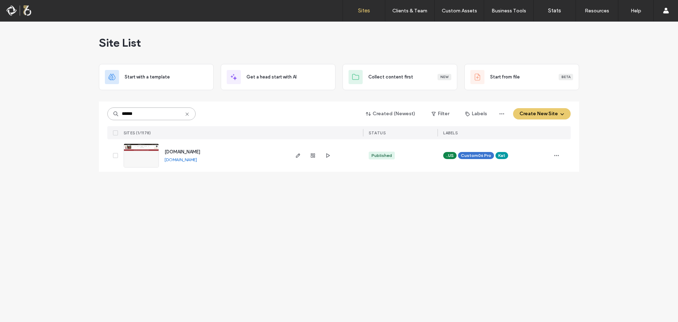
click at [118, 114] on div "******" at bounding box center [151, 113] width 88 height 13
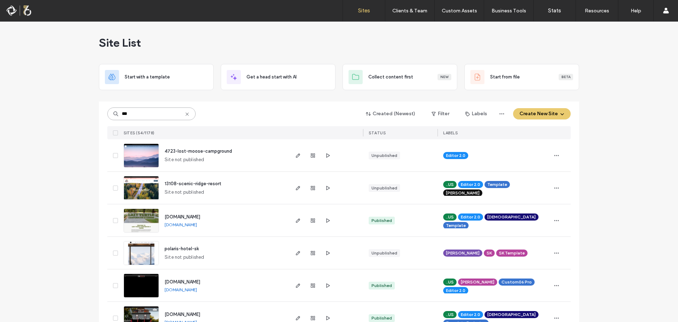
type input "****"
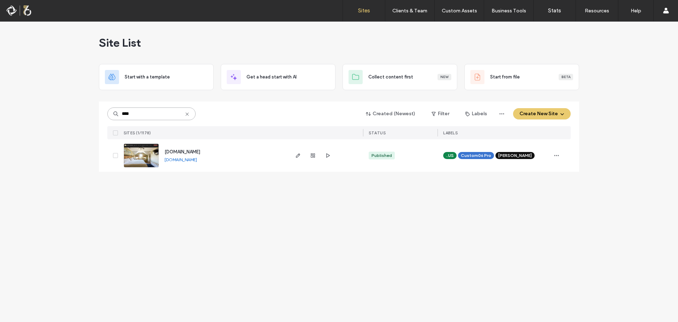
drag, startPoint x: 152, startPoint y: 112, endPoint x: 114, endPoint y: 118, distance: 38.3
click at [114, 118] on input "****" at bounding box center [151, 113] width 88 height 13
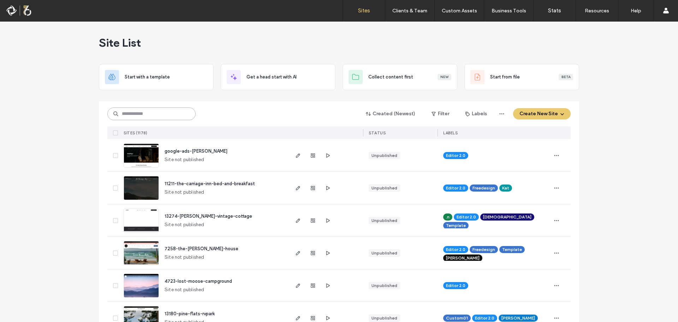
type input "*"
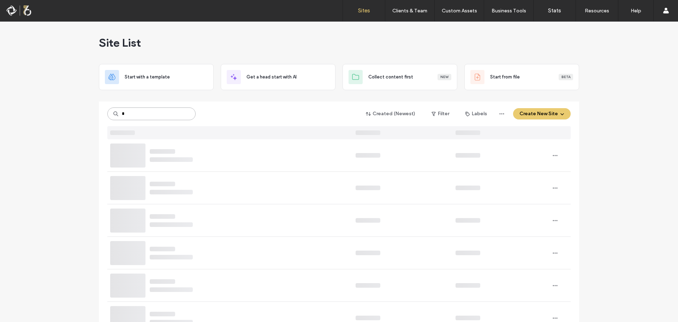
type input "*"
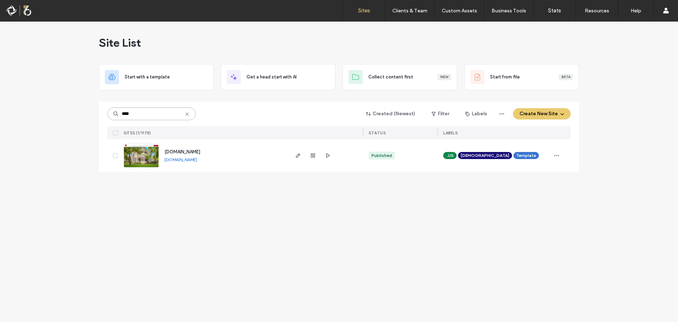
drag, startPoint x: 158, startPoint y: 115, endPoint x: 105, endPoint y: 115, distance: 53.7
click at [105, 115] on div "**** Created (Newest) Filter Labels Create New Site SITES (1/1178) STATUS LABEL…" at bounding box center [339, 136] width 480 height 70
drag, startPoint x: 143, startPoint y: 113, endPoint x: 107, endPoint y: 109, distance: 36.2
click at [107, 109] on div "***** Created (Newest) Filter Labels Create New Site SITES (1/1178) STATUS LABE…" at bounding box center [339, 136] width 480 height 70
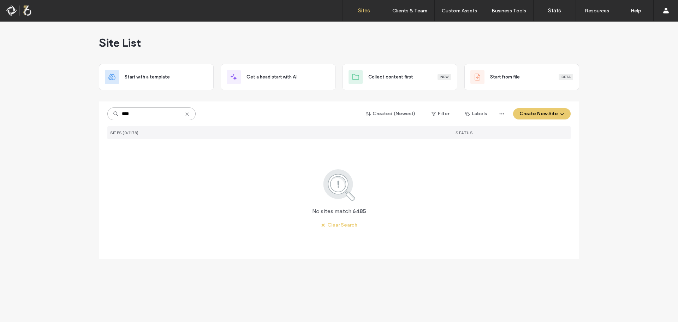
drag, startPoint x: 150, startPoint y: 114, endPoint x: 109, endPoint y: 114, distance: 40.9
click at [109, 114] on input "****" at bounding box center [151, 113] width 88 height 13
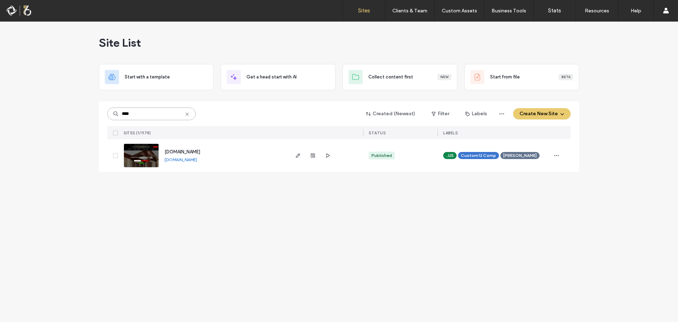
type input "****"
drag, startPoint x: 134, startPoint y: 118, endPoint x: 122, endPoint y: 116, distance: 11.7
click at [122, 116] on input "****" at bounding box center [151, 113] width 88 height 13
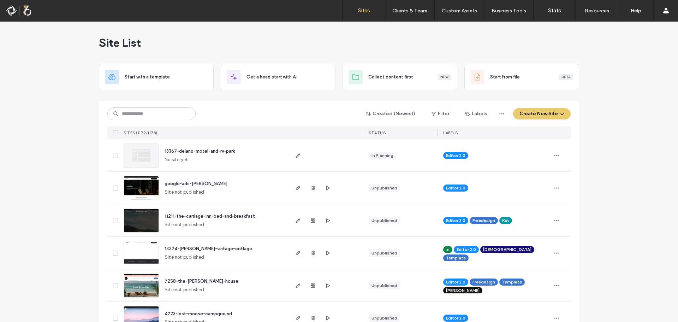
click at [188, 184] on span "google-ads-[PERSON_NAME]" at bounding box center [195, 183] width 63 height 5
click at [184, 182] on span "google-ads-[PERSON_NAME]" at bounding box center [195, 183] width 63 height 5
click at [142, 118] on input at bounding box center [151, 113] width 88 height 13
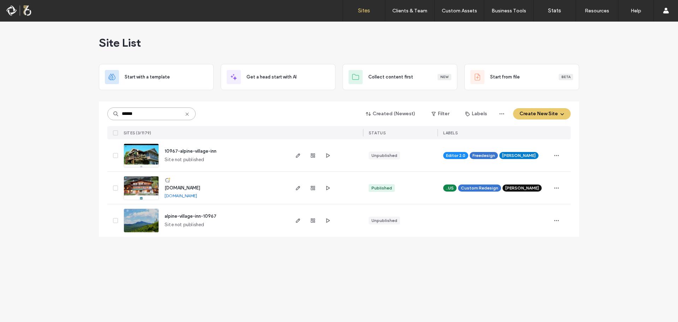
type input "******"
click at [200, 186] on span "[DOMAIN_NAME]" at bounding box center [182, 187] width 36 height 5
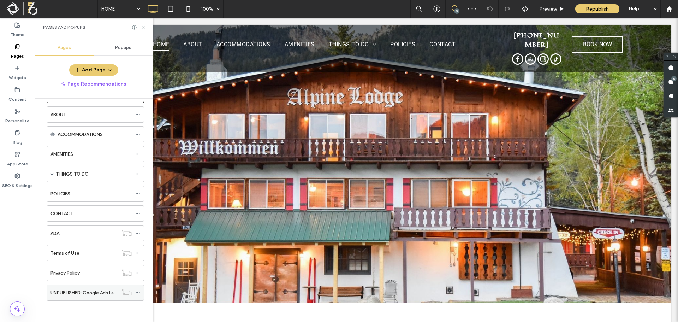
click at [86, 287] on div "UNPUBLISHED: Google Ads Landing Page" at bounding box center [83, 292] width 67 height 16
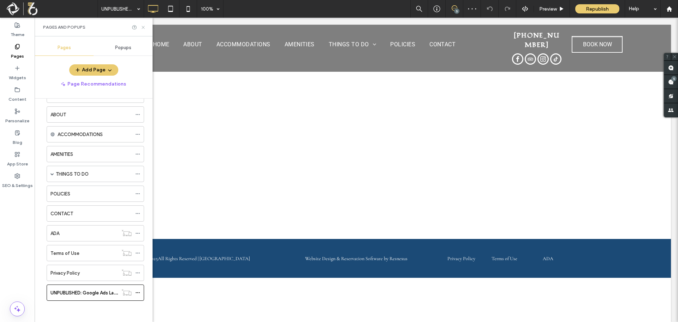
click at [144, 28] on icon at bounding box center [142, 27] width 5 height 5
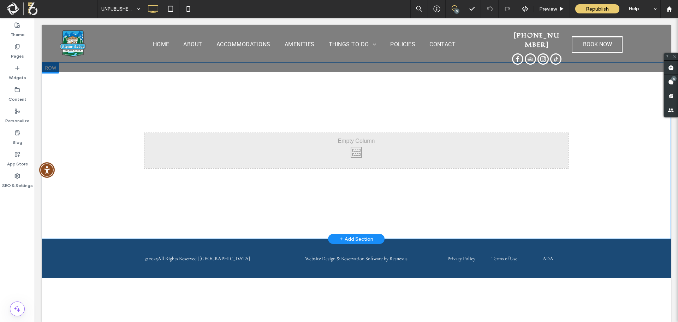
click at [219, 196] on div "Click To Paste Row + Add Section" at bounding box center [356, 150] width 629 height 176
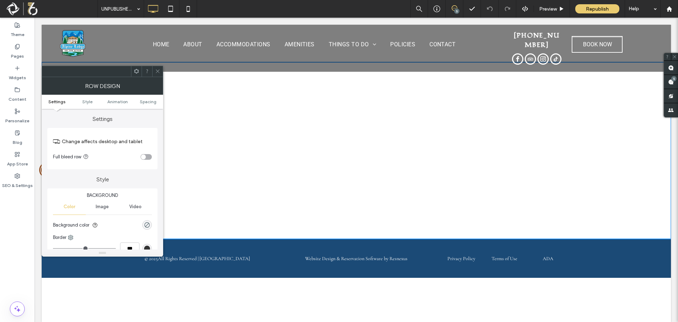
click at [229, 113] on div "Click To Paste Row + Add Section" at bounding box center [356, 150] width 629 height 176
click at [158, 71] on use at bounding box center [158, 72] width 4 height 4
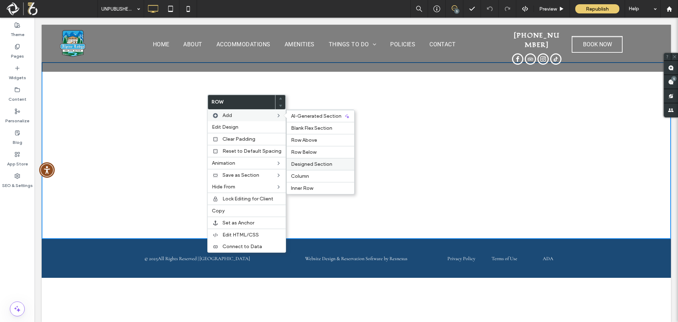
click at [313, 169] on div "Designed Section" at bounding box center [320, 164] width 67 height 12
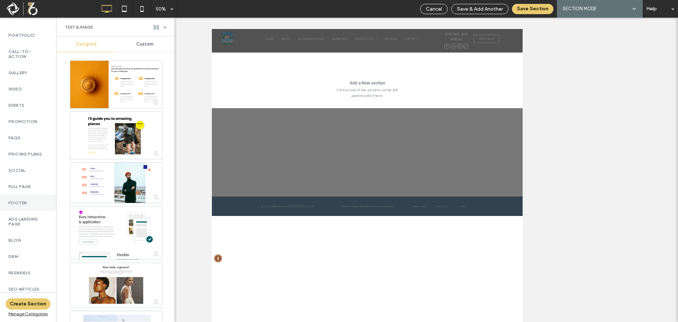
scroll to position [294, 0]
click at [15, 216] on label "Ads Landing Page" at bounding box center [27, 221] width 39 height 10
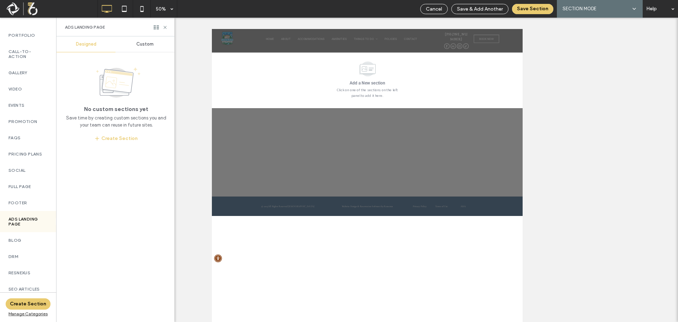
click at [137, 42] on span "Custom" at bounding box center [144, 44] width 17 height 6
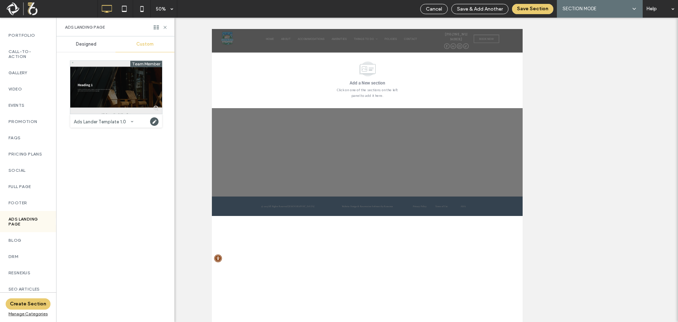
click at [103, 87] on div at bounding box center [116, 87] width 92 height 53
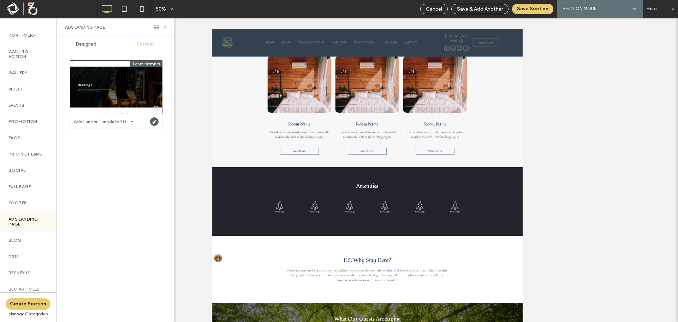
scroll to position [455, 0]
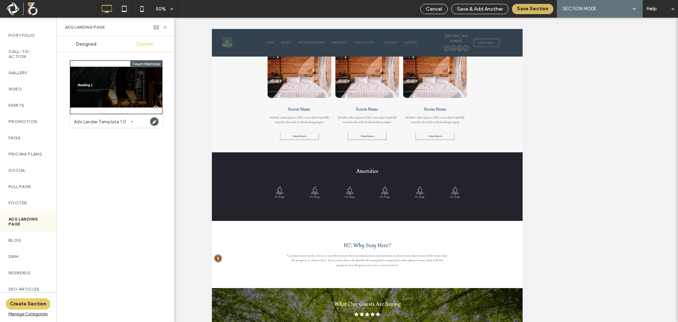
click at [538, 11] on button "Save Section" at bounding box center [532, 9] width 41 height 10
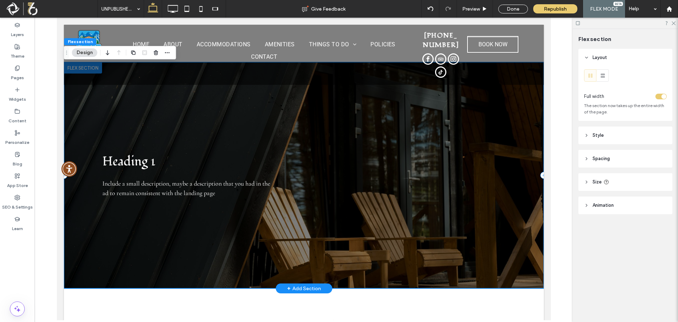
scroll to position [71, 0]
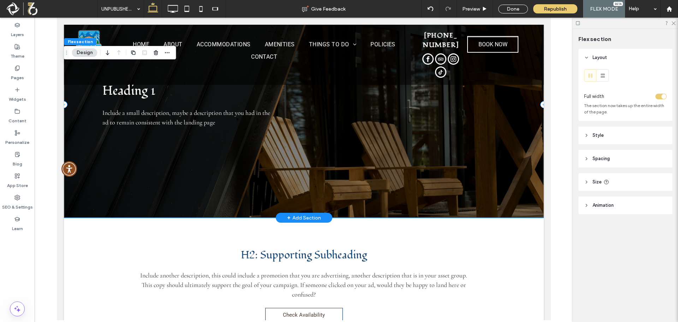
click at [366, 145] on div "Heading 1 Include a small description, maybe a description that you had in the …" at bounding box center [304, 105] width 480 height 226
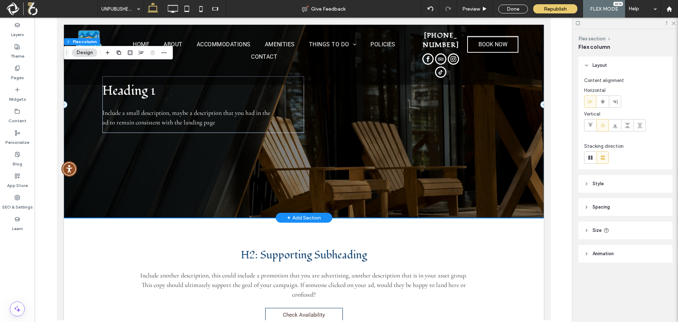
click at [361, 182] on div "Heading 1 Include a small description, maybe a description that you had in the …" at bounding box center [304, 105] width 480 height 226
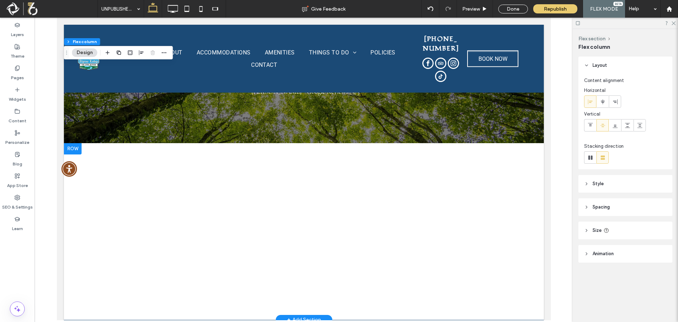
scroll to position [1049, 0]
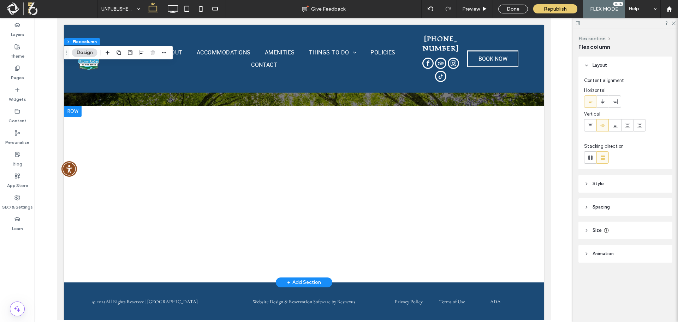
click at [405, 171] on div "Click To Paste Click To Paste Row + Add Section" at bounding box center [304, 194] width 480 height 176
click at [185, 148] on div "Click To Paste Click To Paste Row + Add Section" at bounding box center [304, 194] width 480 height 176
click at [203, 211] on div "Click To Paste Click To Paste Row + Add Section" at bounding box center [304, 194] width 480 height 176
click at [205, 211] on div "Click To Paste Click To Paste Row + Add Section" at bounding box center [304, 194] width 480 height 176
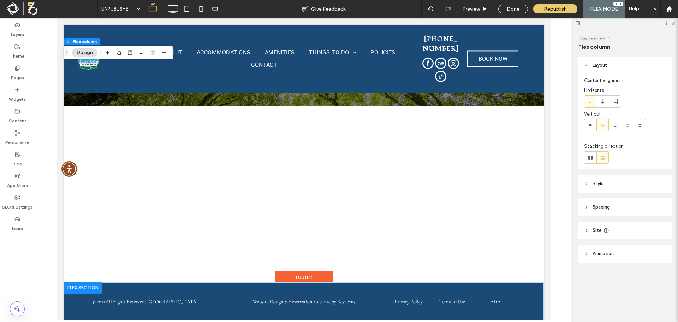
scroll to position [1048, 0]
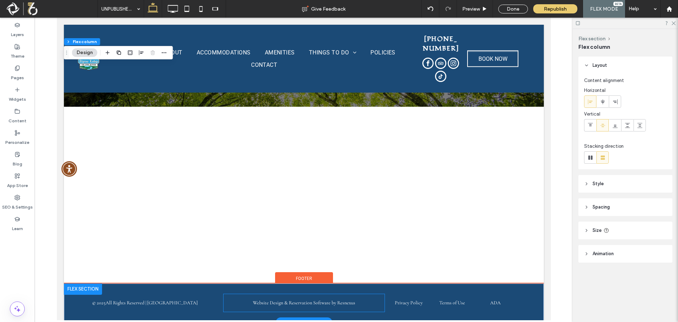
click at [224, 305] on div "Website Design & Reservation Software by Resnexus" at bounding box center [303, 303] width 161 height 18
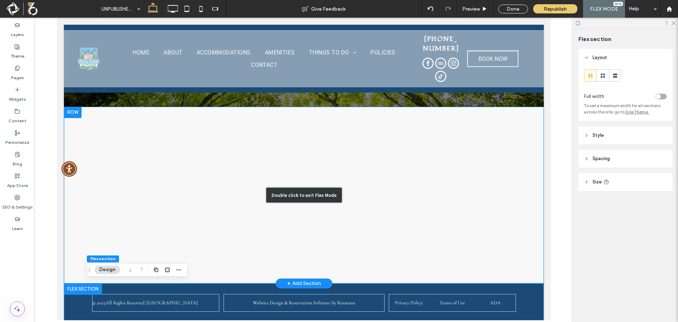
click at [232, 222] on div "Double click to exit Flex Mode" at bounding box center [304, 195] width 480 height 176
click at [175, 209] on div "Double click to exit Flex Mode" at bounding box center [304, 195] width 480 height 176
click at [218, 136] on div "Double click to exit Flex Mode" at bounding box center [304, 195] width 480 height 176
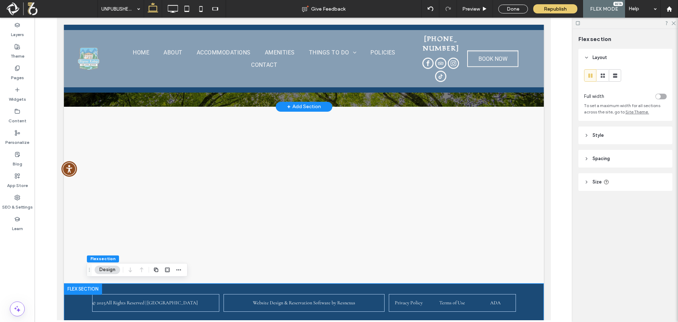
click at [275, 102] on div "+ Add Section" at bounding box center [303, 107] width 56 height 10
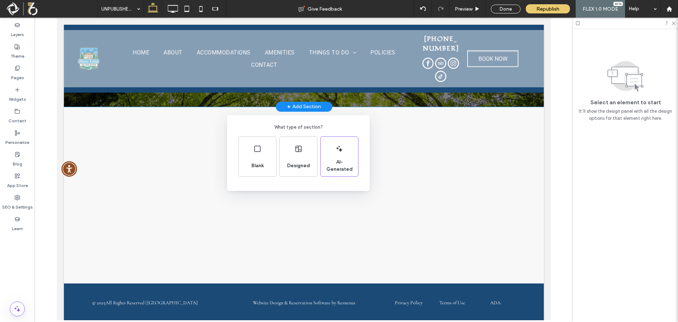
drag, startPoint x: 194, startPoint y: 143, endPoint x: 138, endPoint y: 125, distance: 59.5
click at [194, 143] on div "What type of section? Blank Designed AI-Generated" at bounding box center [339, 178] width 678 height 356
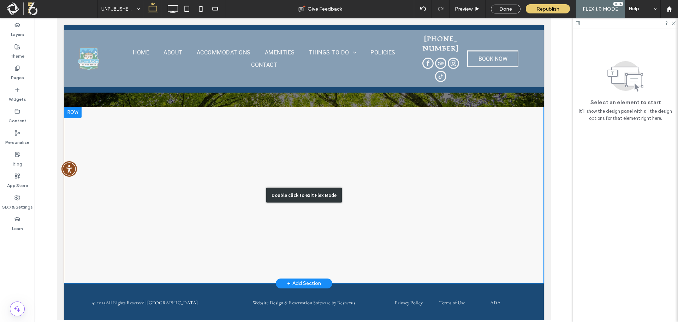
click at [218, 162] on div "Double click to exit Flex Mode" at bounding box center [304, 195] width 480 height 176
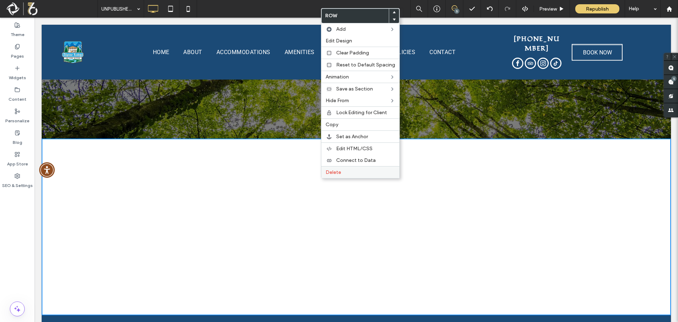
click at [333, 175] on div "Delete" at bounding box center [360, 172] width 78 height 12
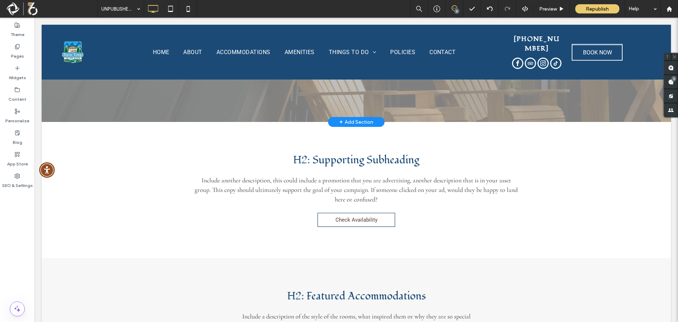
scroll to position [0, 0]
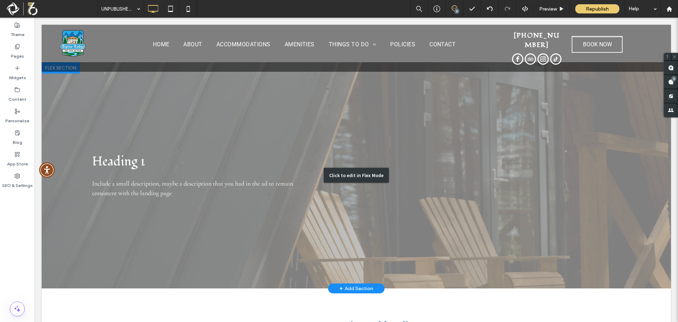
click at [280, 119] on div "Click to edit in Flex Mode" at bounding box center [356, 175] width 629 height 226
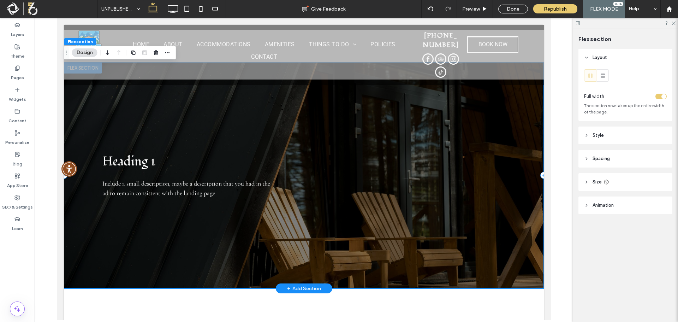
click at [279, 119] on div "Heading 1 Include a small description, maybe a description that you had in the …" at bounding box center [304, 175] width 480 height 226
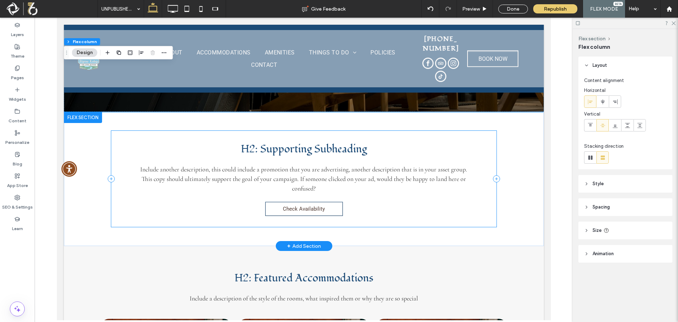
scroll to position [176, 0]
